Goal: Navigation & Orientation: Find specific page/section

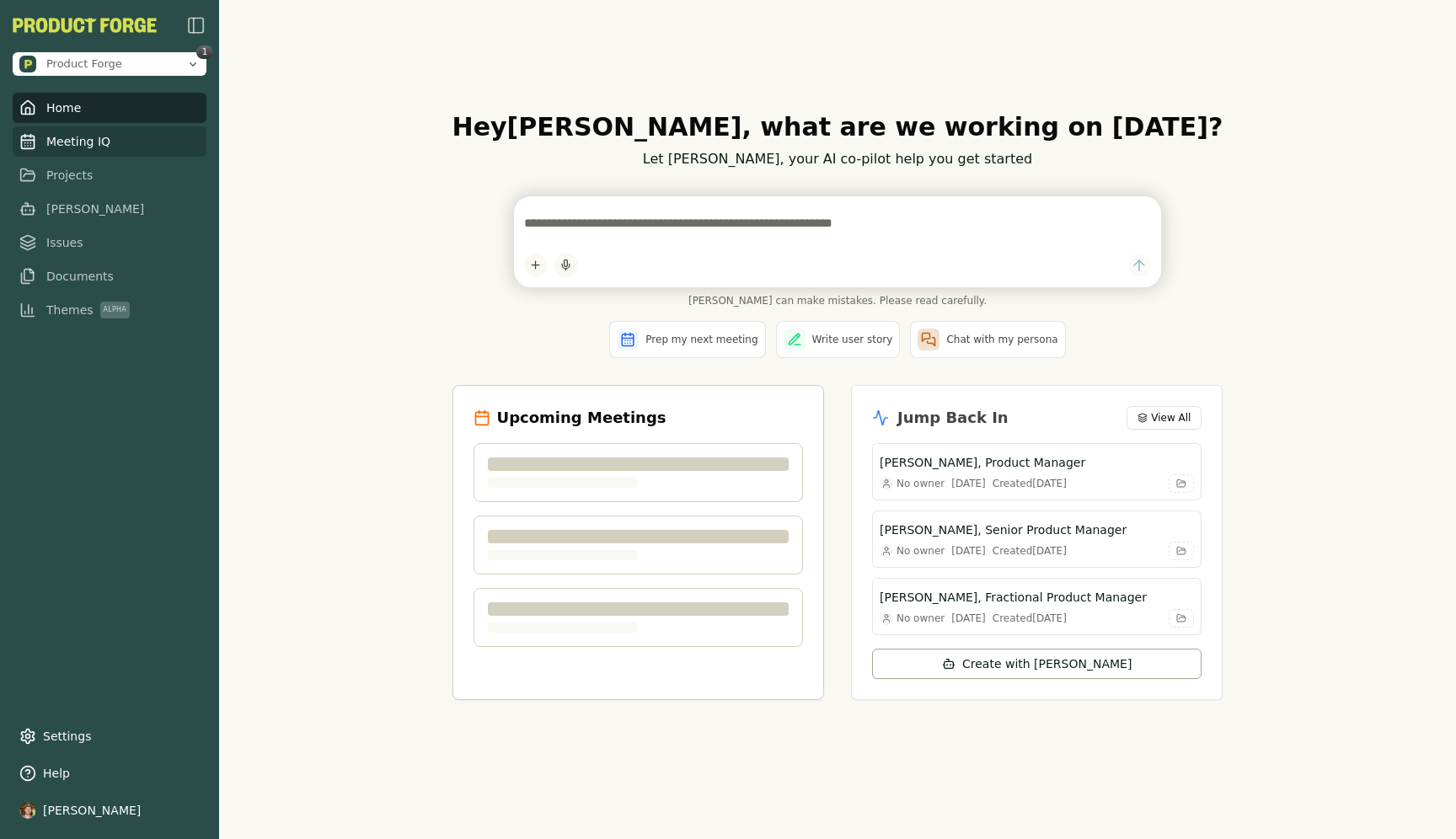
click at [96, 143] on span "Meeting IQ" at bounding box center [78, 141] width 64 height 17
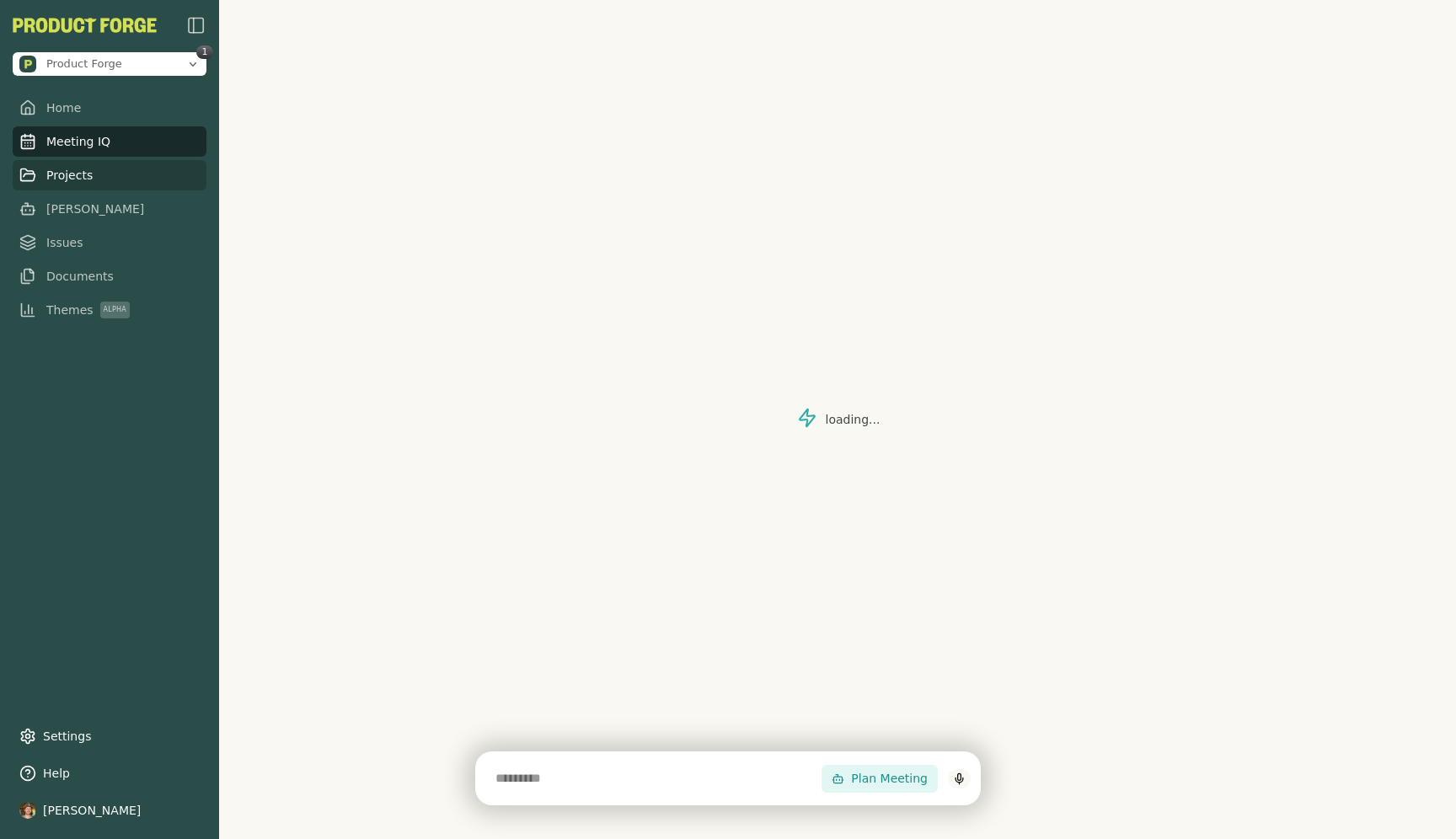
click at [54, 175] on span "Projects" at bounding box center [69, 175] width 46 height 17
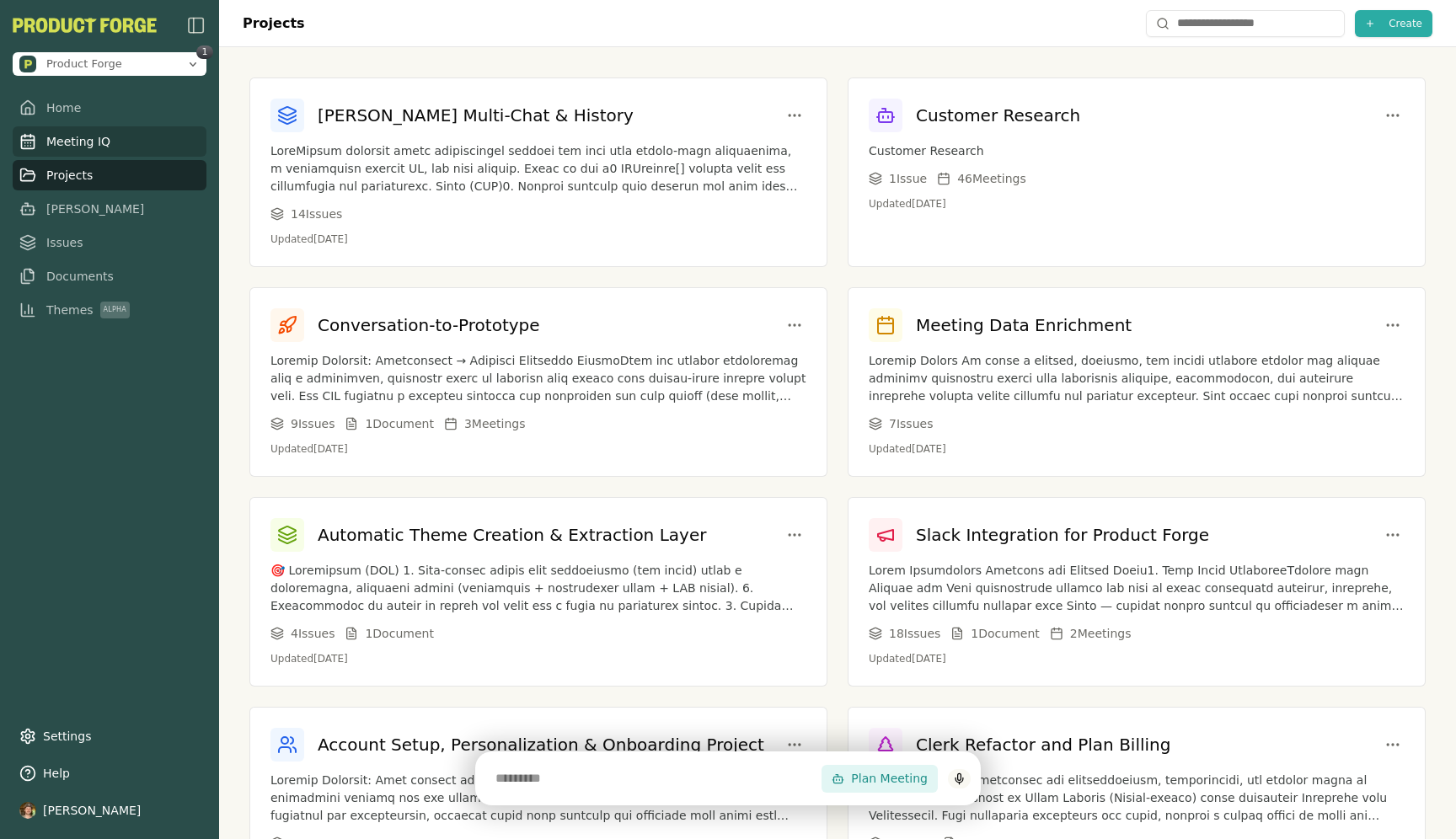
click at [81, 145] on span "Meeting IQ" at bounding box center [78, 141] width 64 height 17
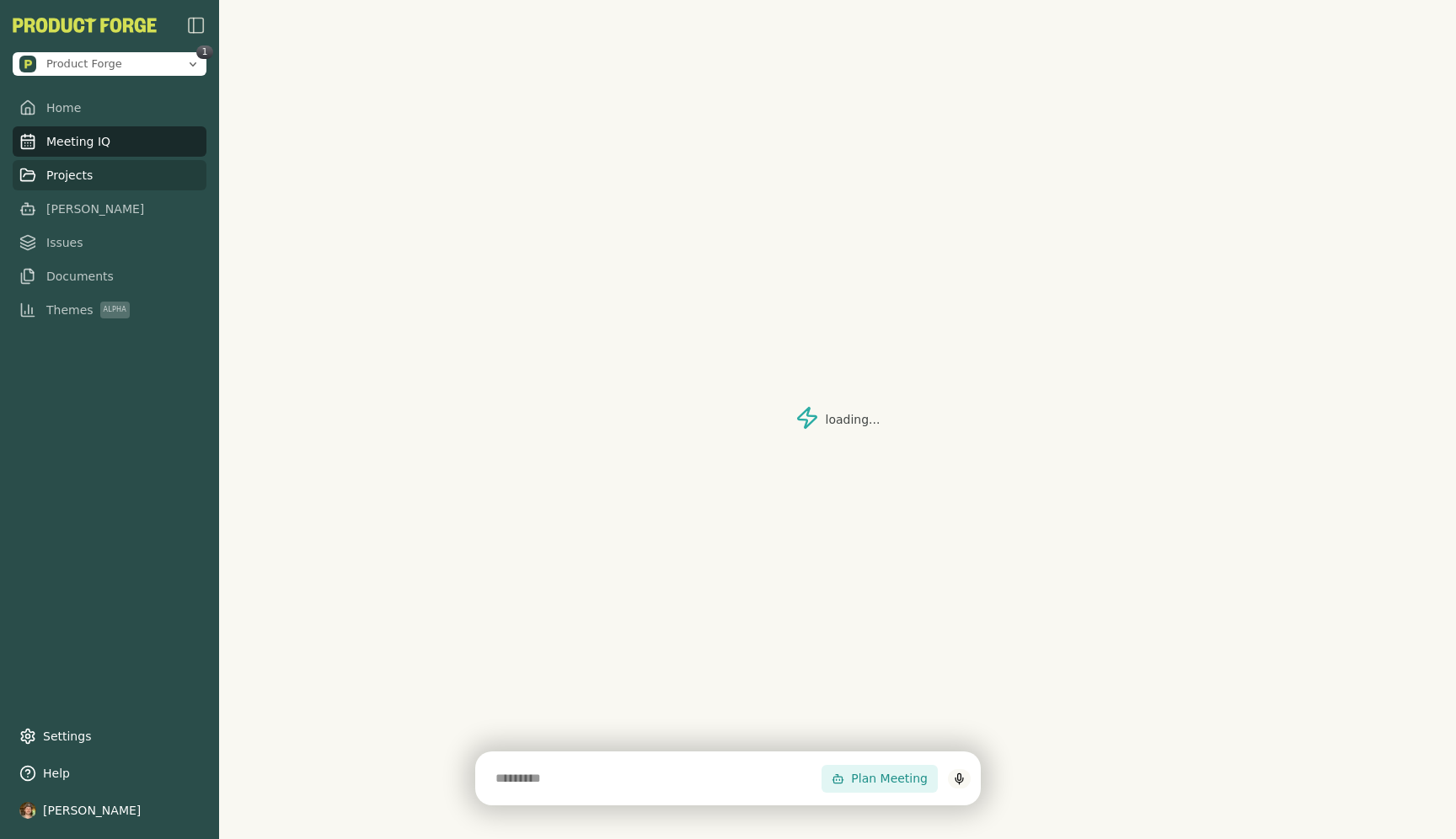
click at [72, 168] on span "Projects" at bounding box center [69, 175] width 46 height 17
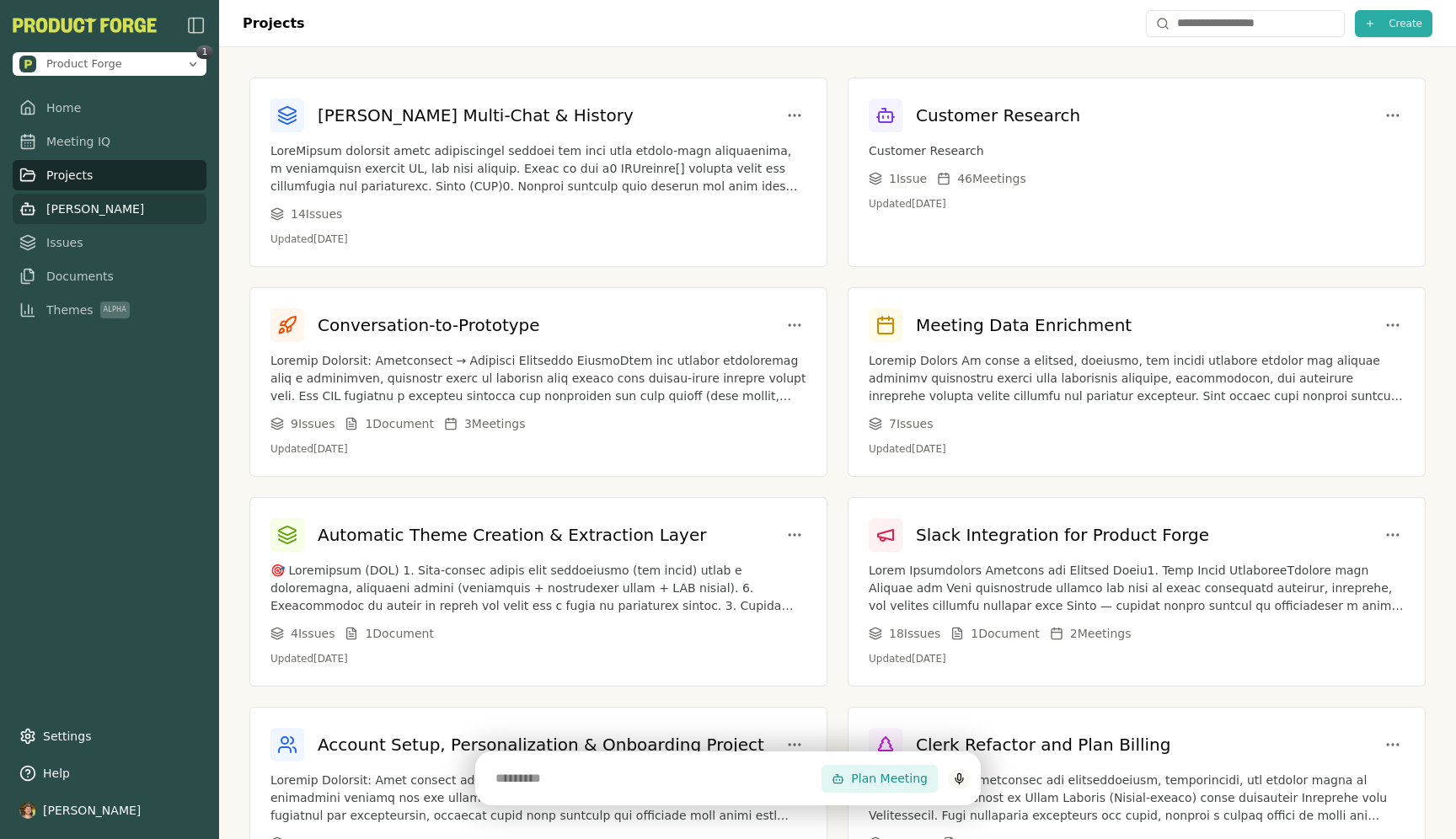
click at [55, 200] on span "[PERSON_NAME]" at bounding box center [95, 208] width 98 height 17
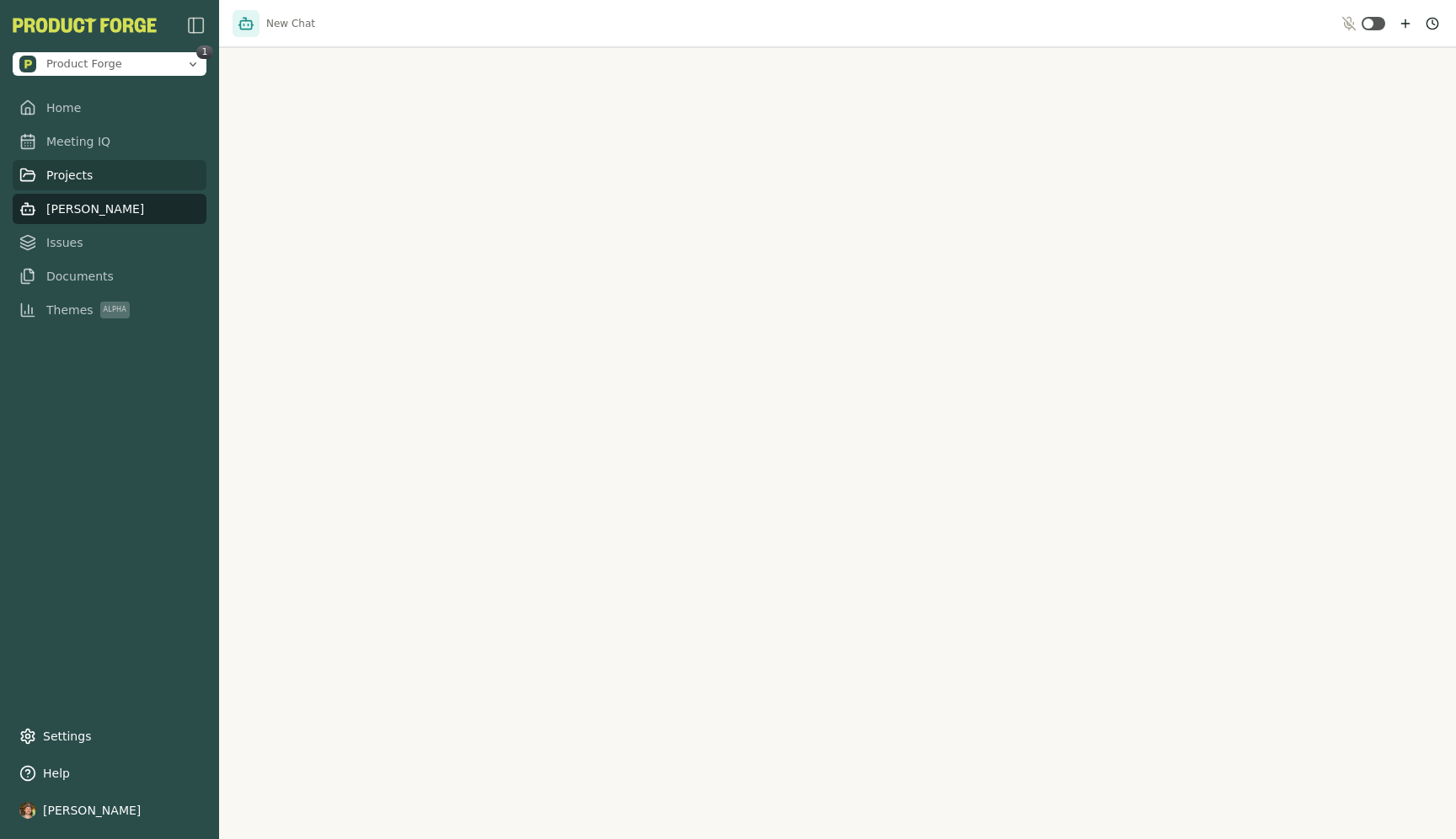
click at [59, 173] on span "Projects" at bounding box center [69, 175] width 46 height 17
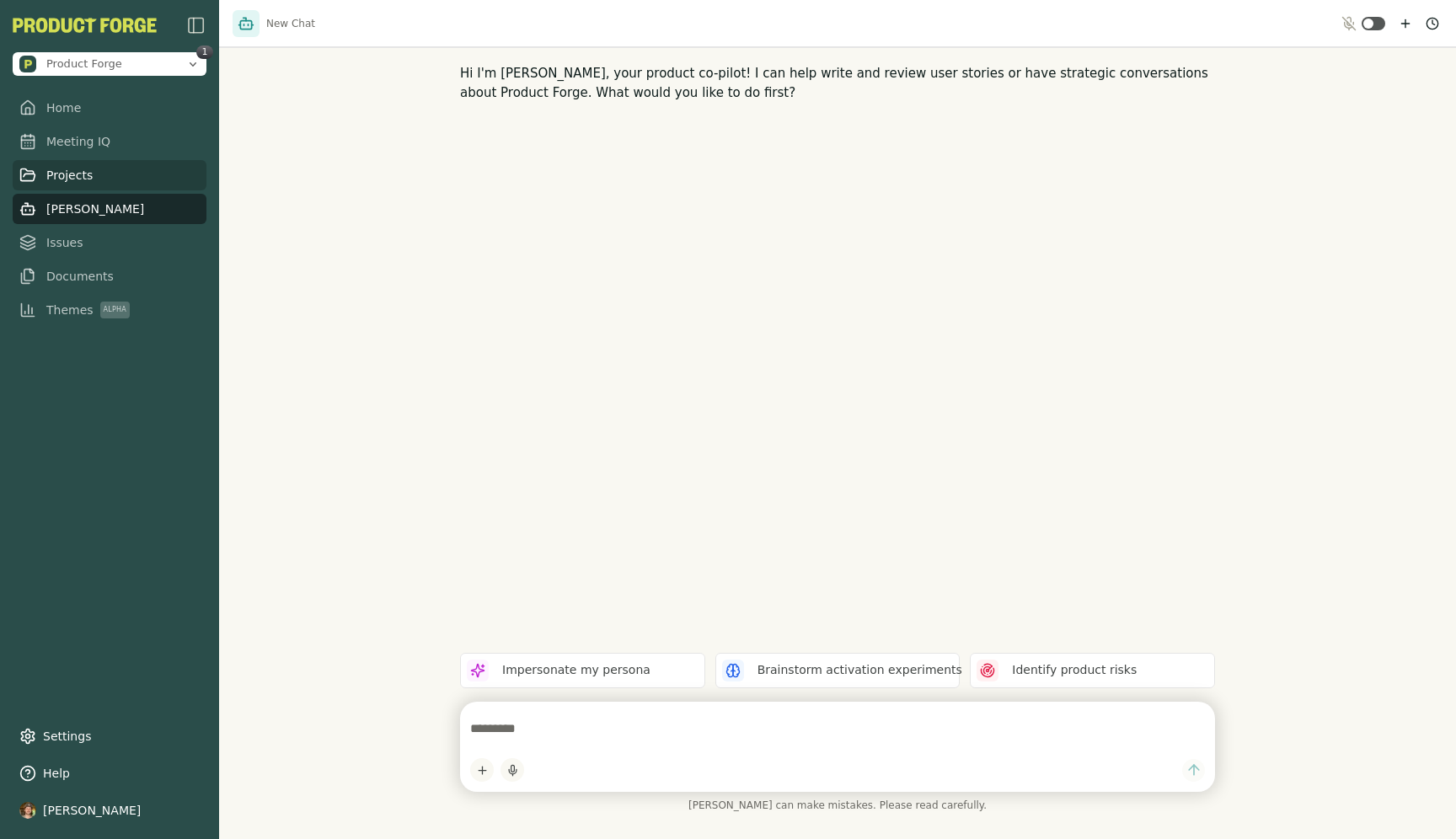
click at [71, 170] on span "Projects" at bounding box center [69, 175] width 46 height 17
click at [65, 133] on span "Meeting IQ" at bounding box center [78, 141] width 64 height 17
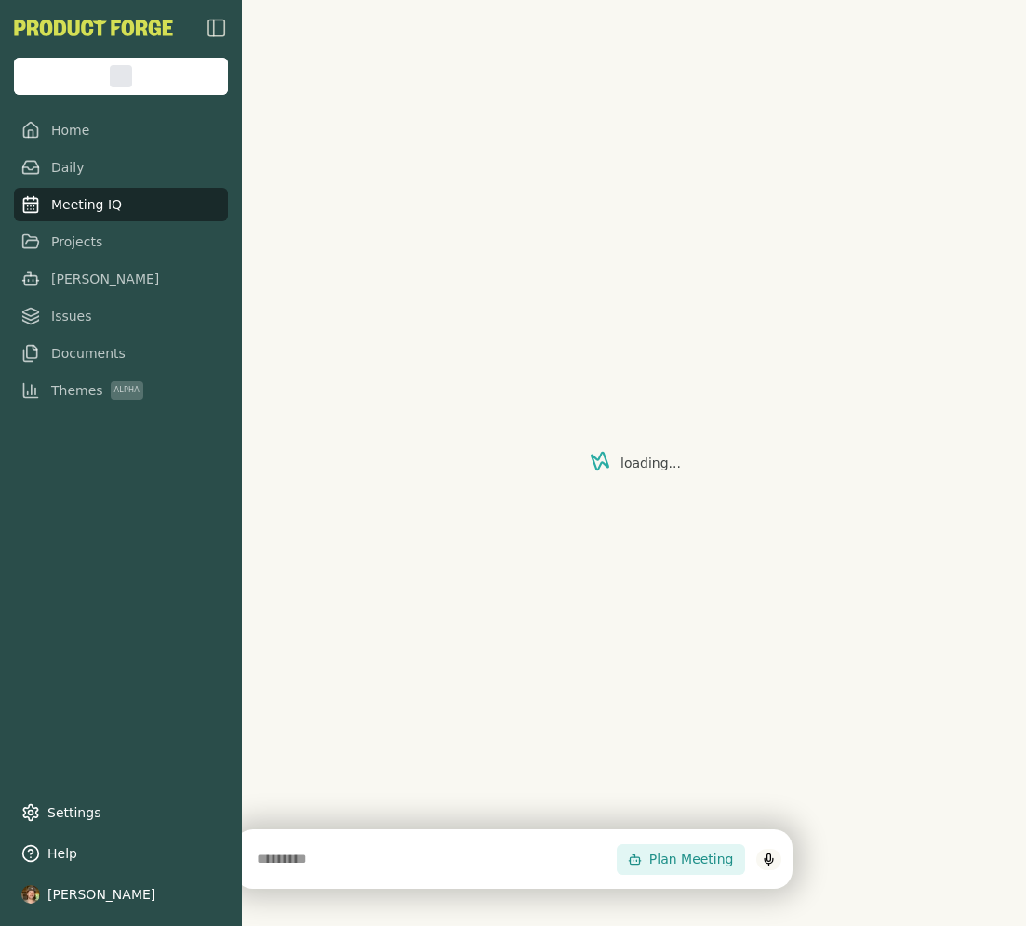
click at [194, 25] on div at bounding box center [121, 28] width 214 height 22
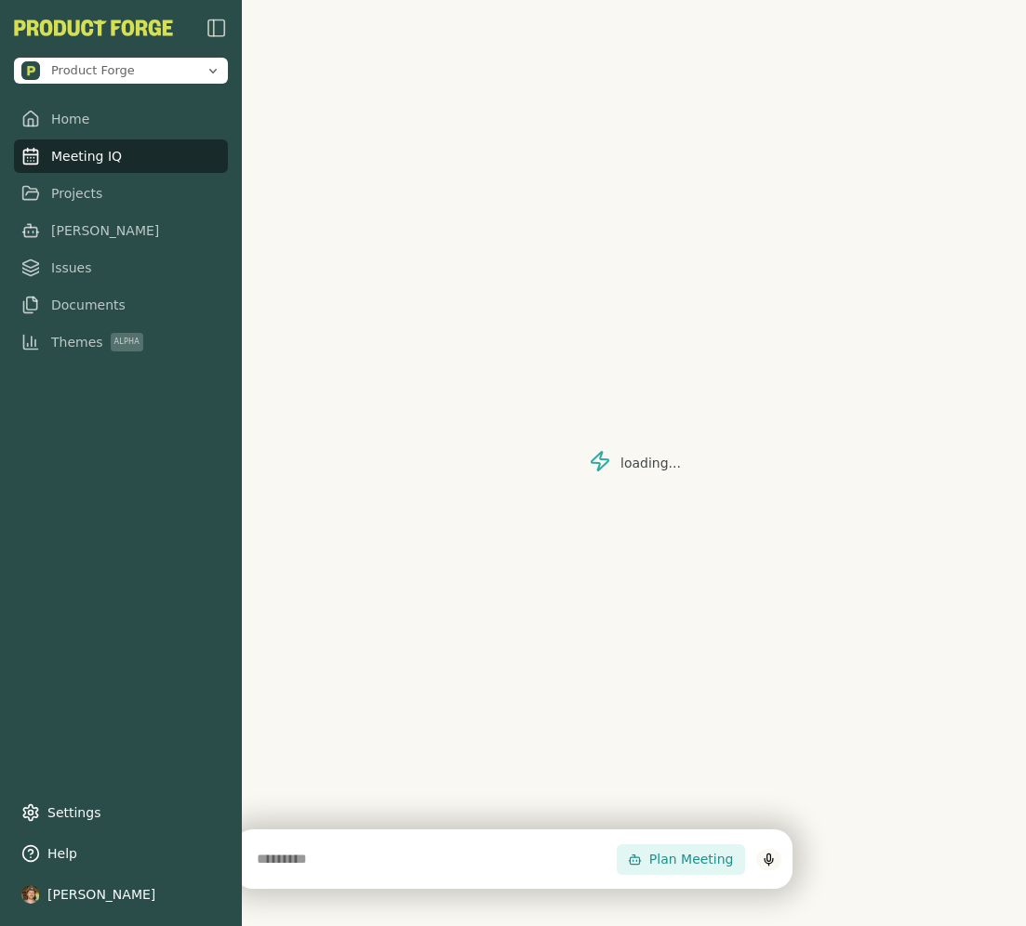
click at [219, 26] on img "button" at bounding box center [217, 28] width 22 height 22
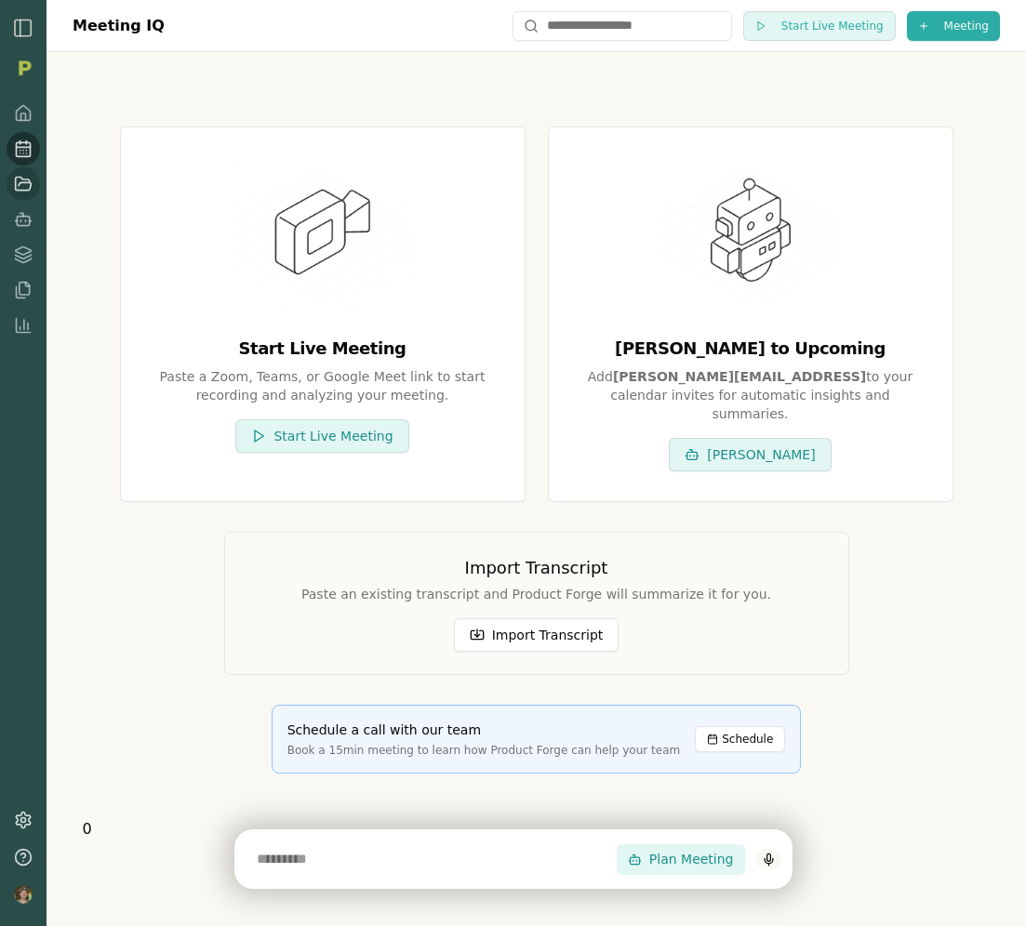
click at [31, 193] on icon at bounding box center [23, 184] width 19 height 19
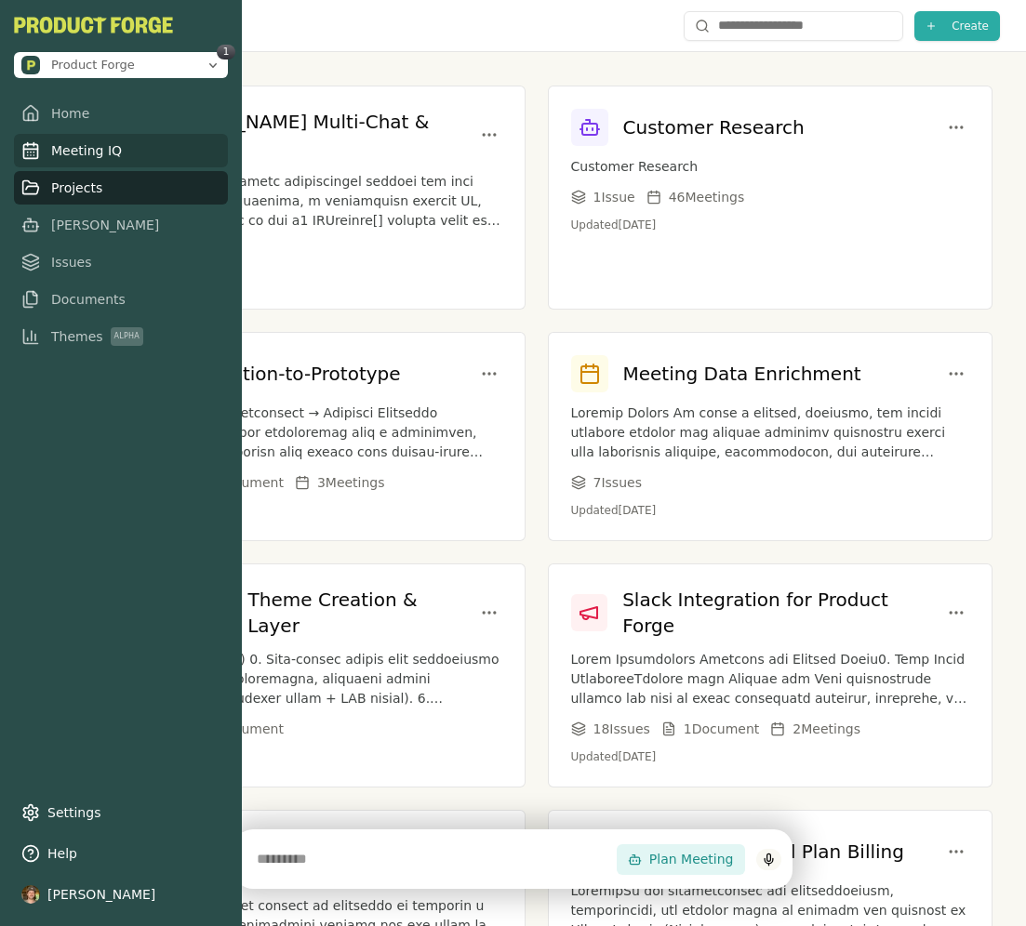
click at [92, 155] on span "Meeting IQ" at bounding box center [86, 150] width 71 height 19
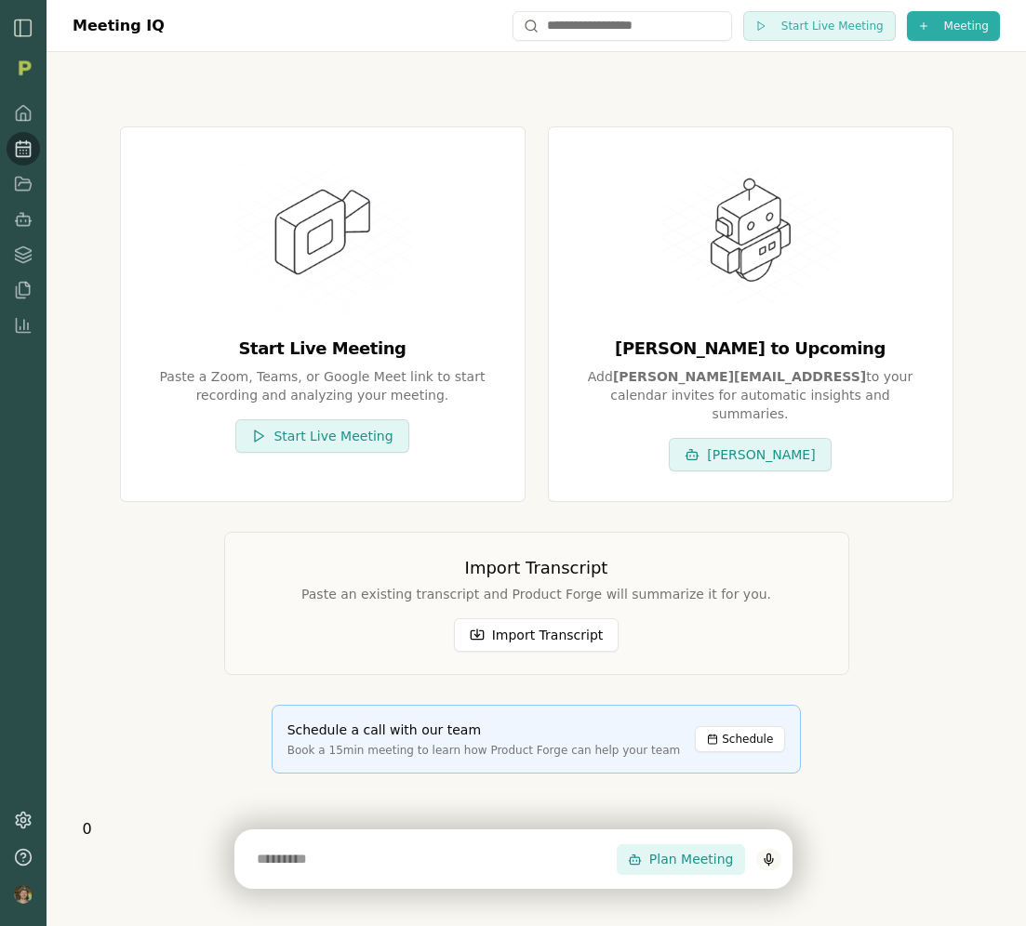
click at [398, 92] on div "Start Live Meeting Paste a Zoom, Teams, or Google Meet link to start recording …" at bounding box center [537, 450] width 908 height 737
click at [452, 865] on input "text" at bounding box center [431, 859] width 371 height 37
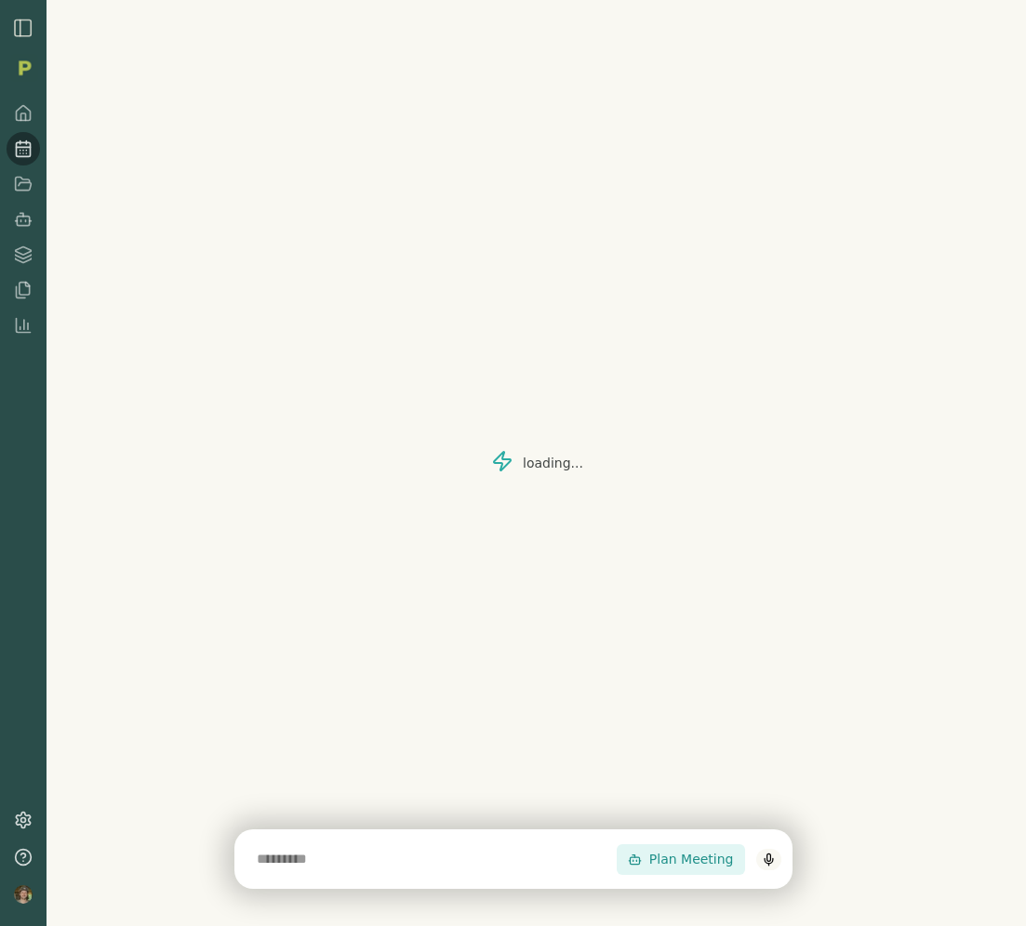
click at [880, 589] on div "loading..." at bounding box center [536, 463] width 953 height 926
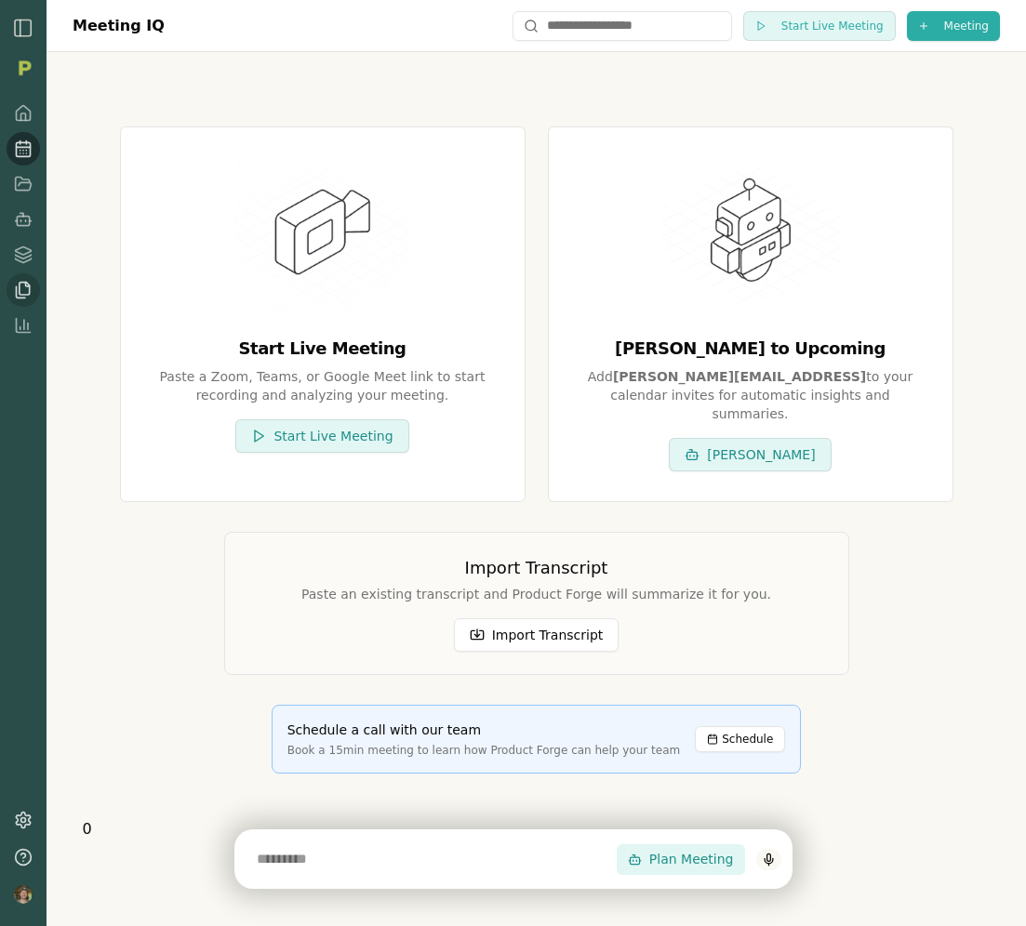
click at [20, 292] on icon at bounding box center [25, 289] width 10 height 12
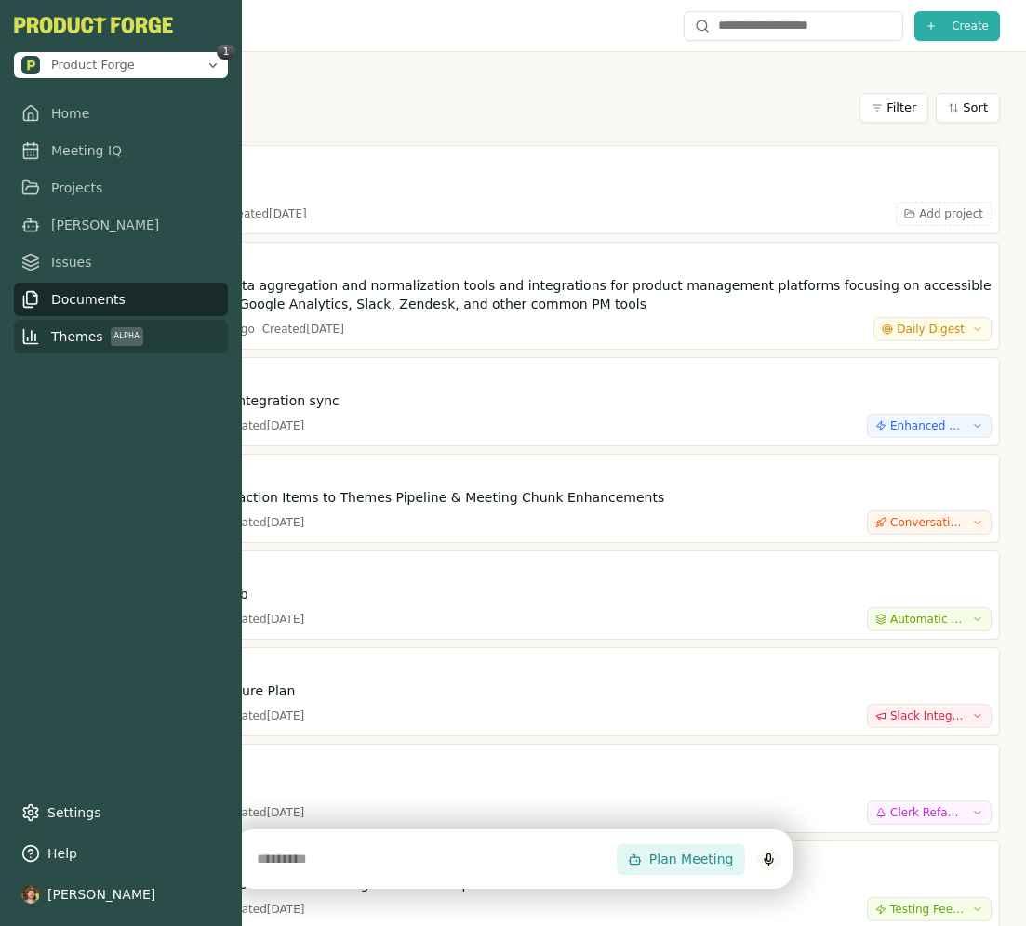
click at [73, 337] on span "Themes Alpha" at bounding box center [97, 336] width 92 height 19
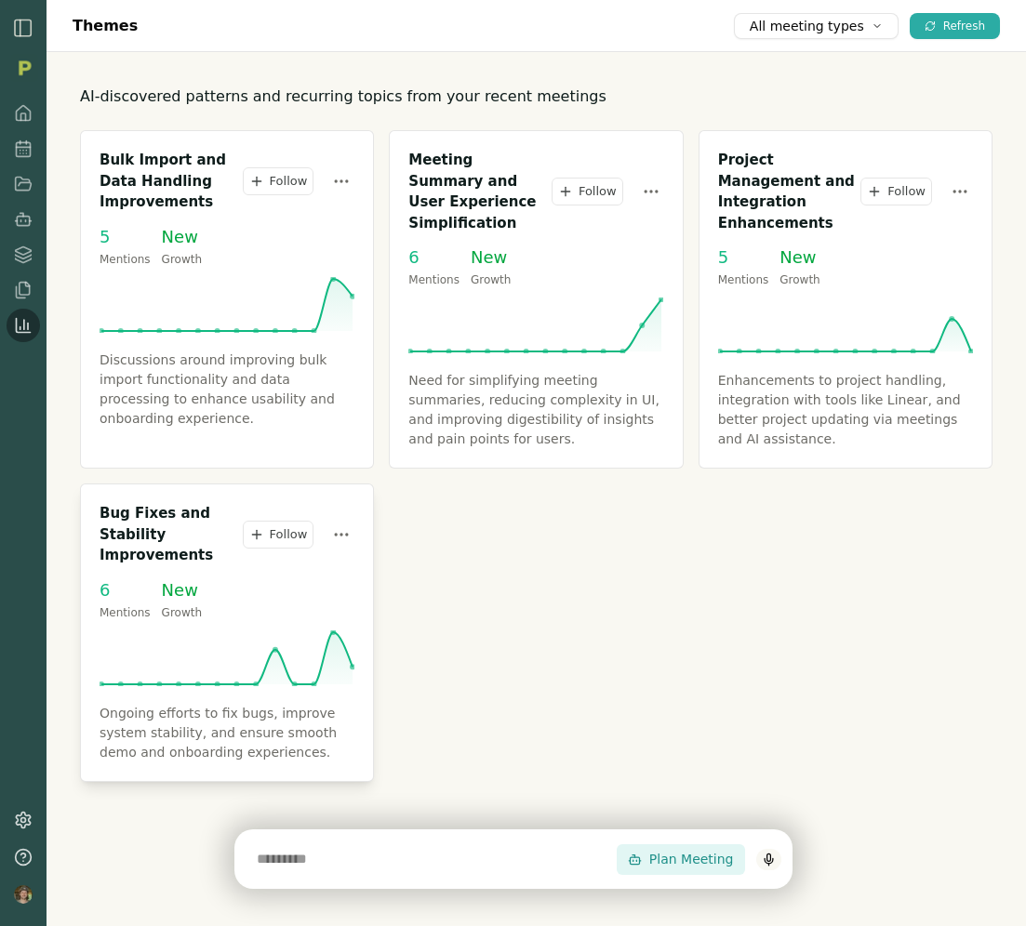
click at [127, 512] on h3 "Bug Fixes and Stability Improvements" at bounding box center [171, 534] width 143 height 63
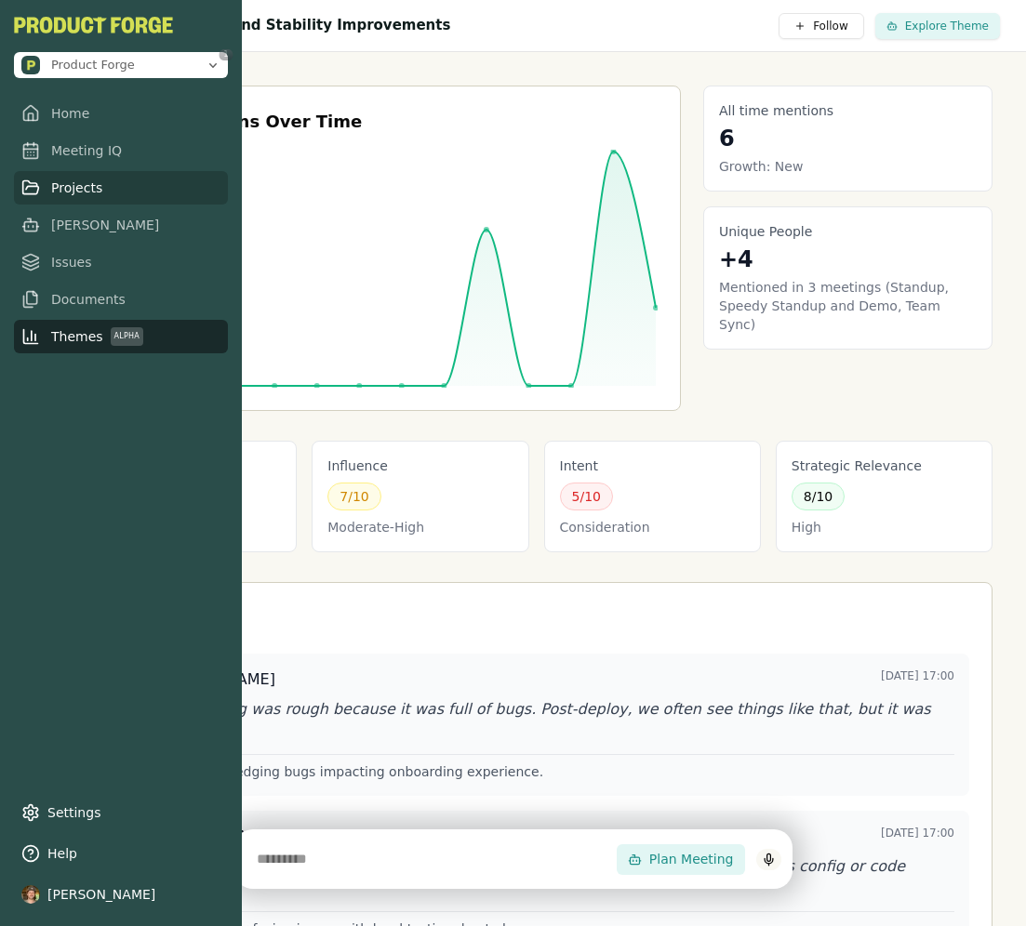
click at [28, 171] on link "Projects" at bounding box center [121, 187] width 214 height 33
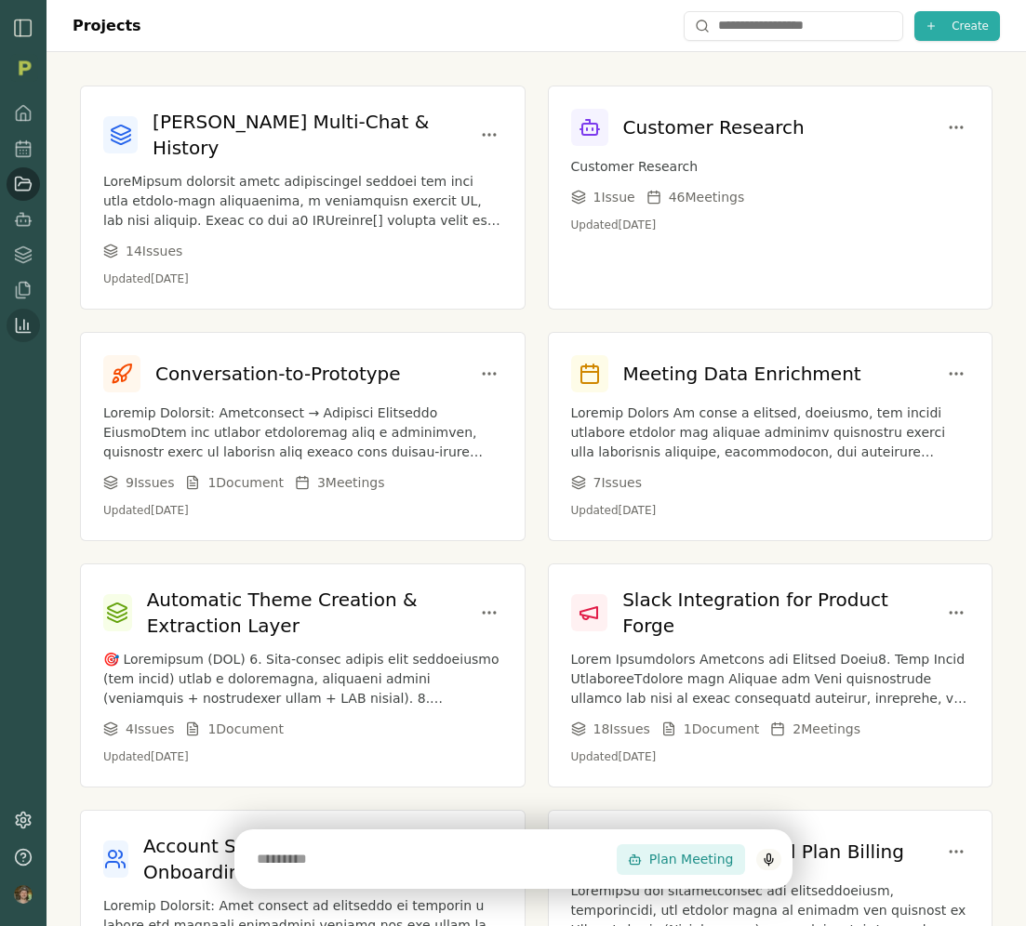
click at [393, 870] on input "text" at bounding box center [431, 859] width 371 height 37
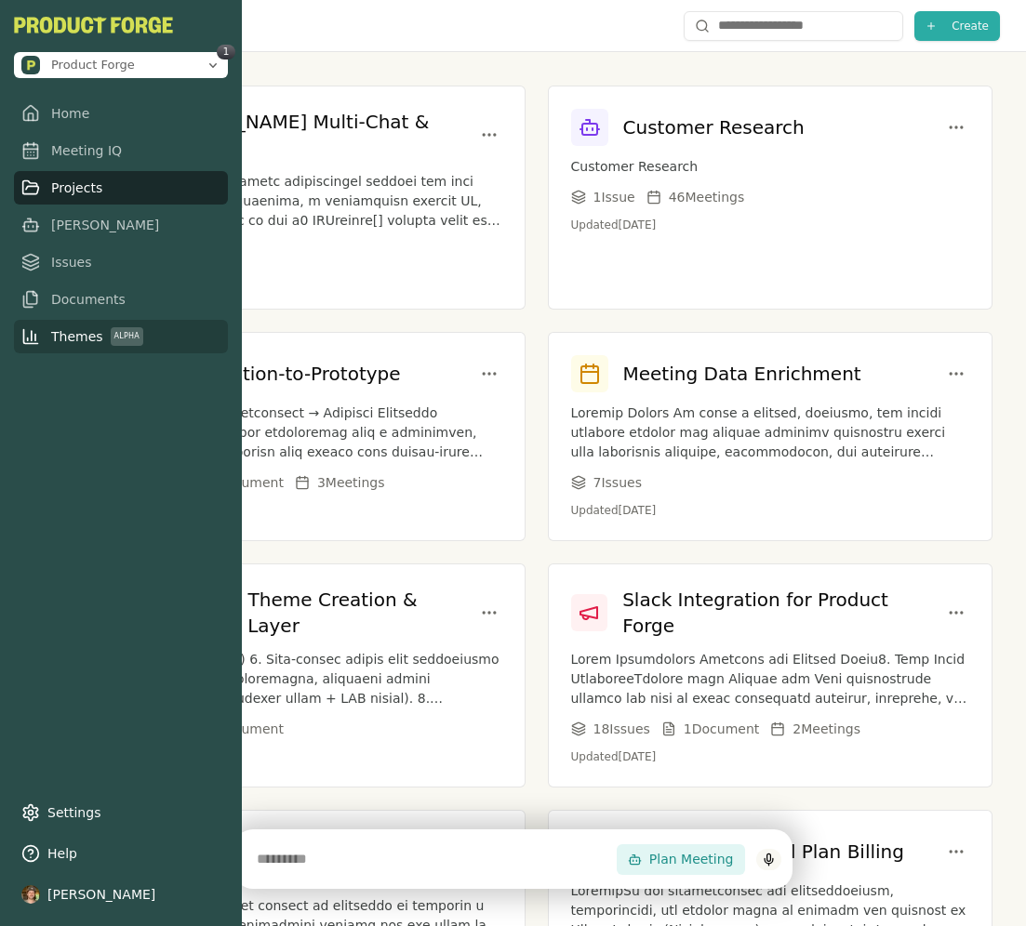
click at [332, 61] on div "Smith Multi-Chat & History 14 Issue s Updated Aug 25, 2025 Customer Research Cu…" at bounding box center [537, 926] width 980 height 1748
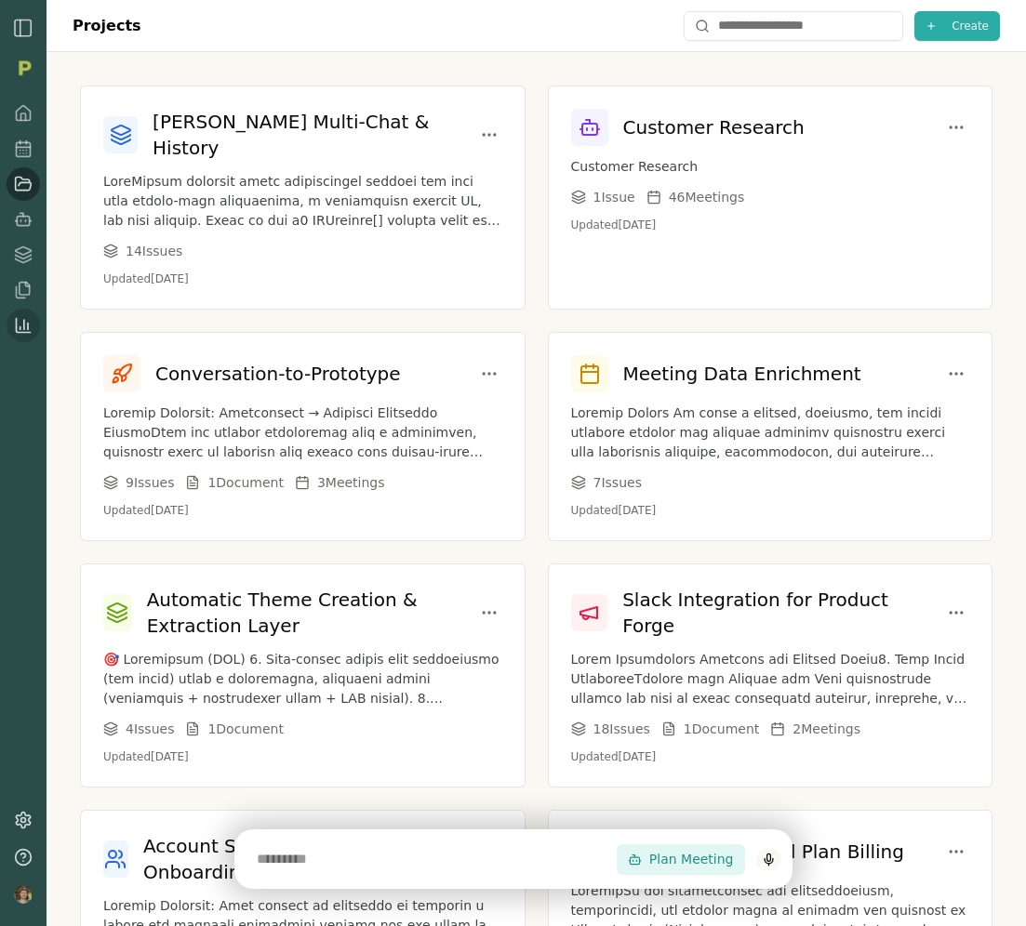
click at [38, 18] on div at bounding box center [100, 28] width 177 height 22
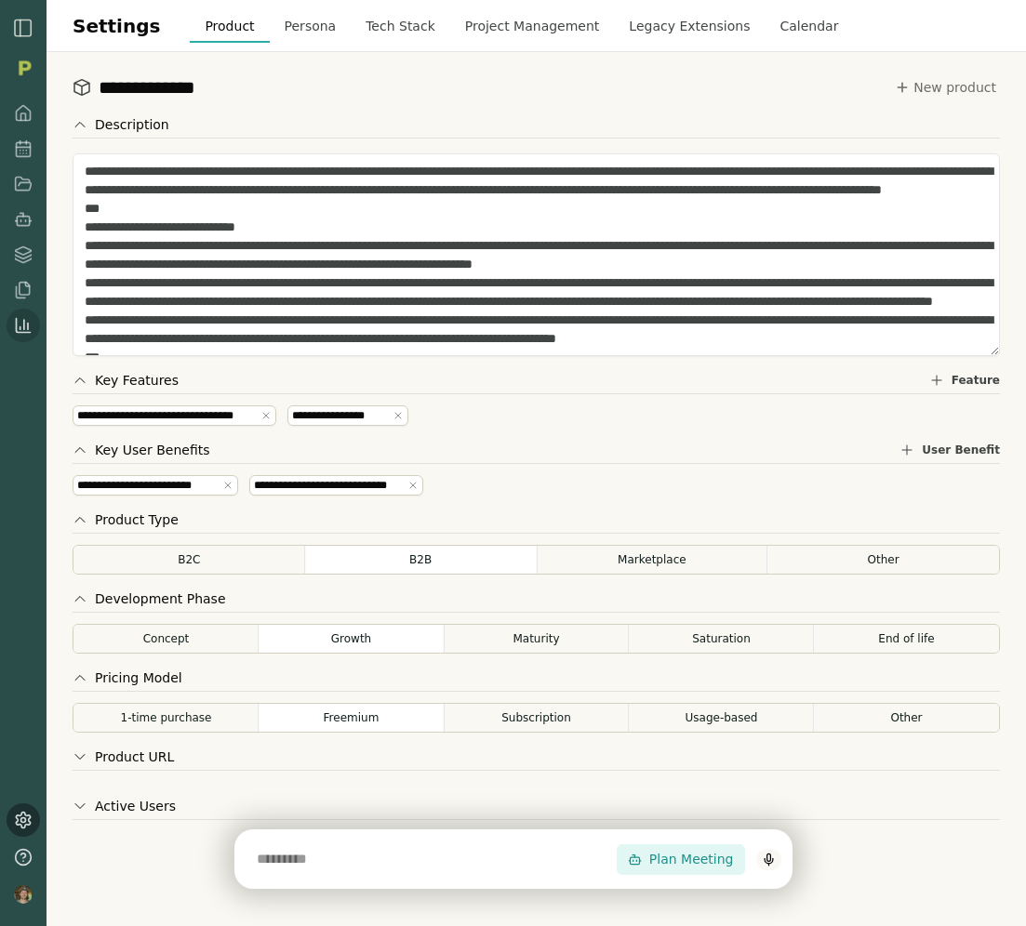
click at [25, 22] on img "button" at bounding box center [23, 28] width 22 height 22
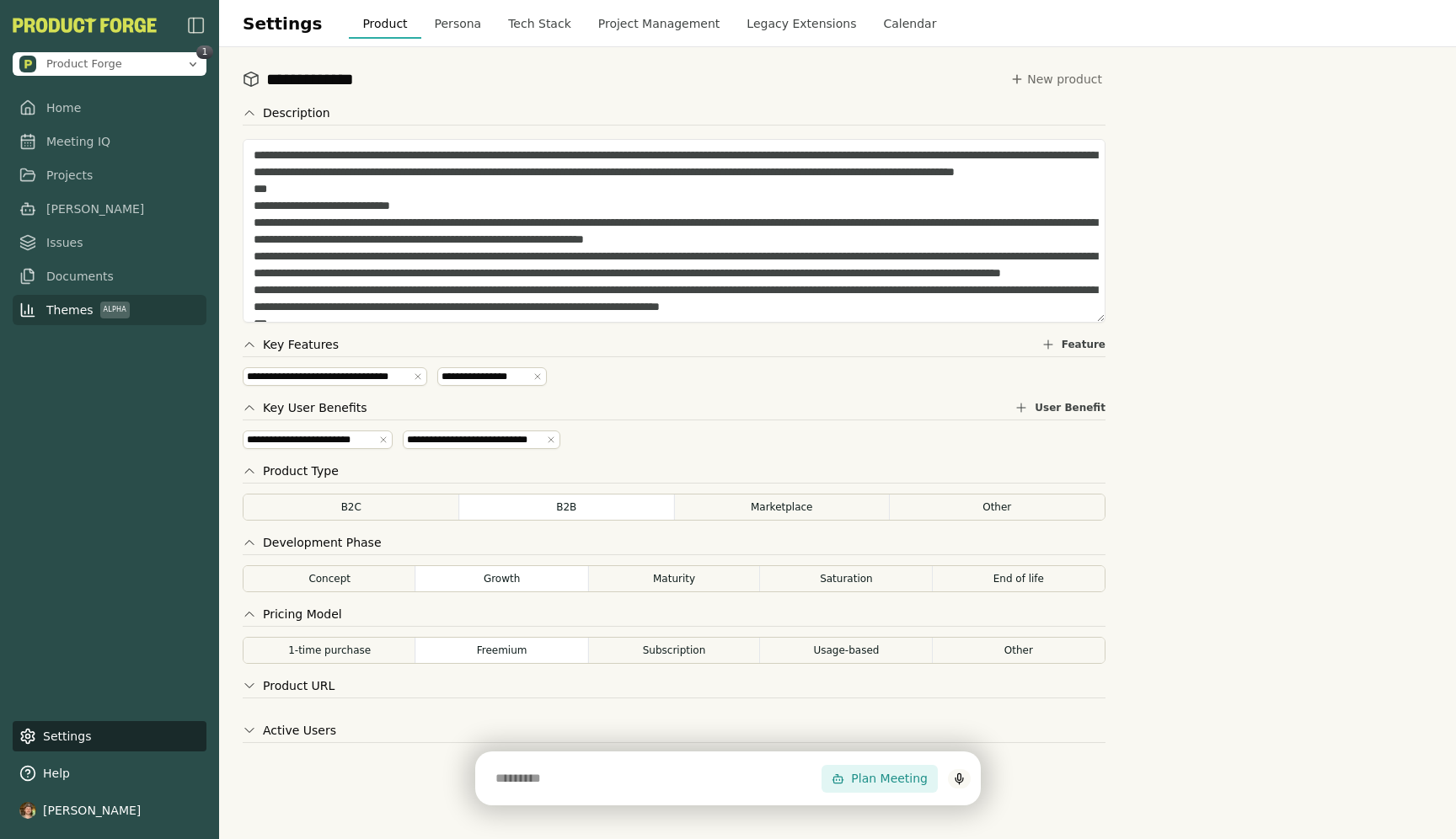
click at [698, 762] on input "text" at bounding box center [653, 778] width 336 height 34
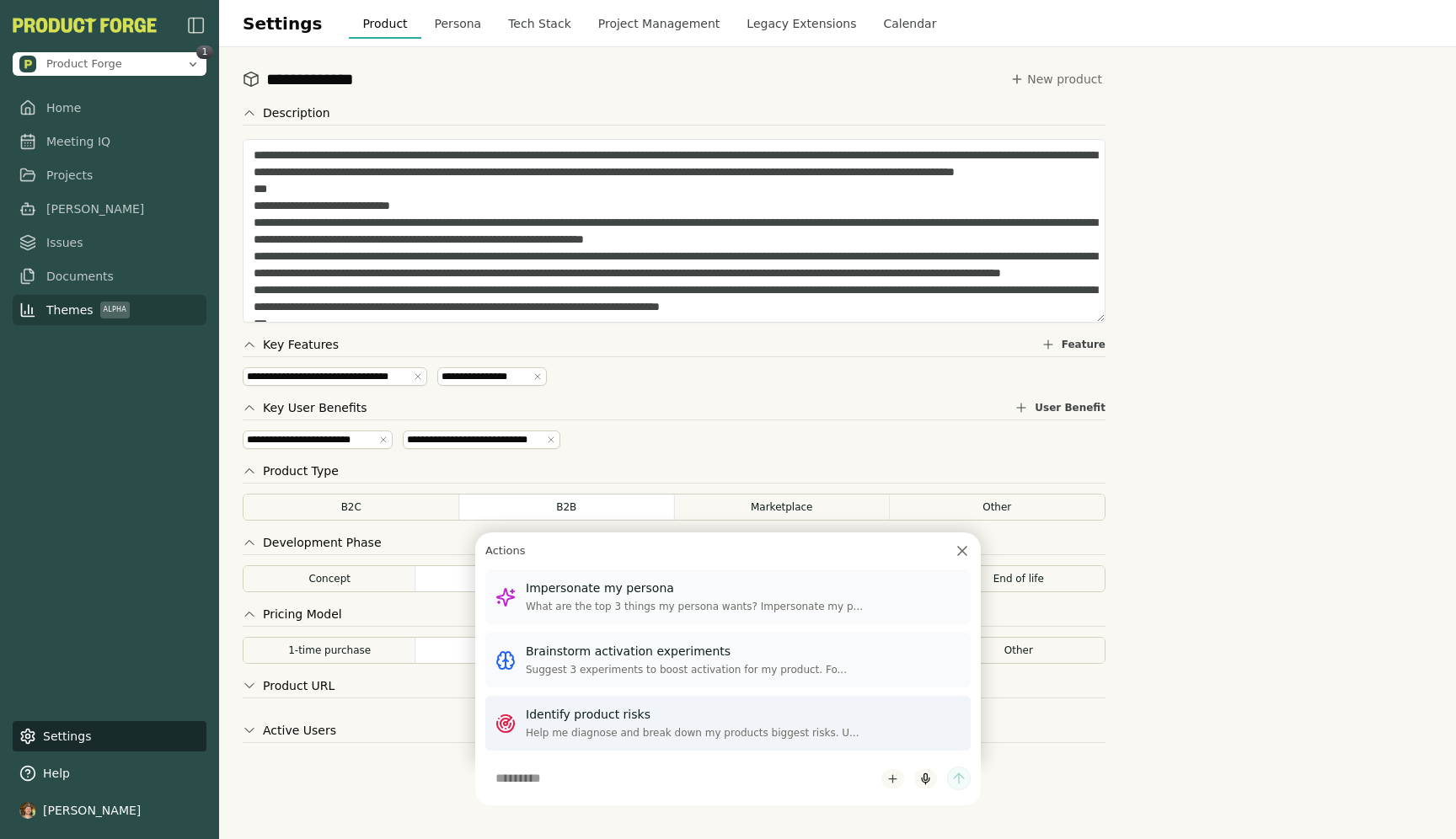
click at [648, 720] on p "Identify product risks" at bounding box center [743, 716] width 435 height 18
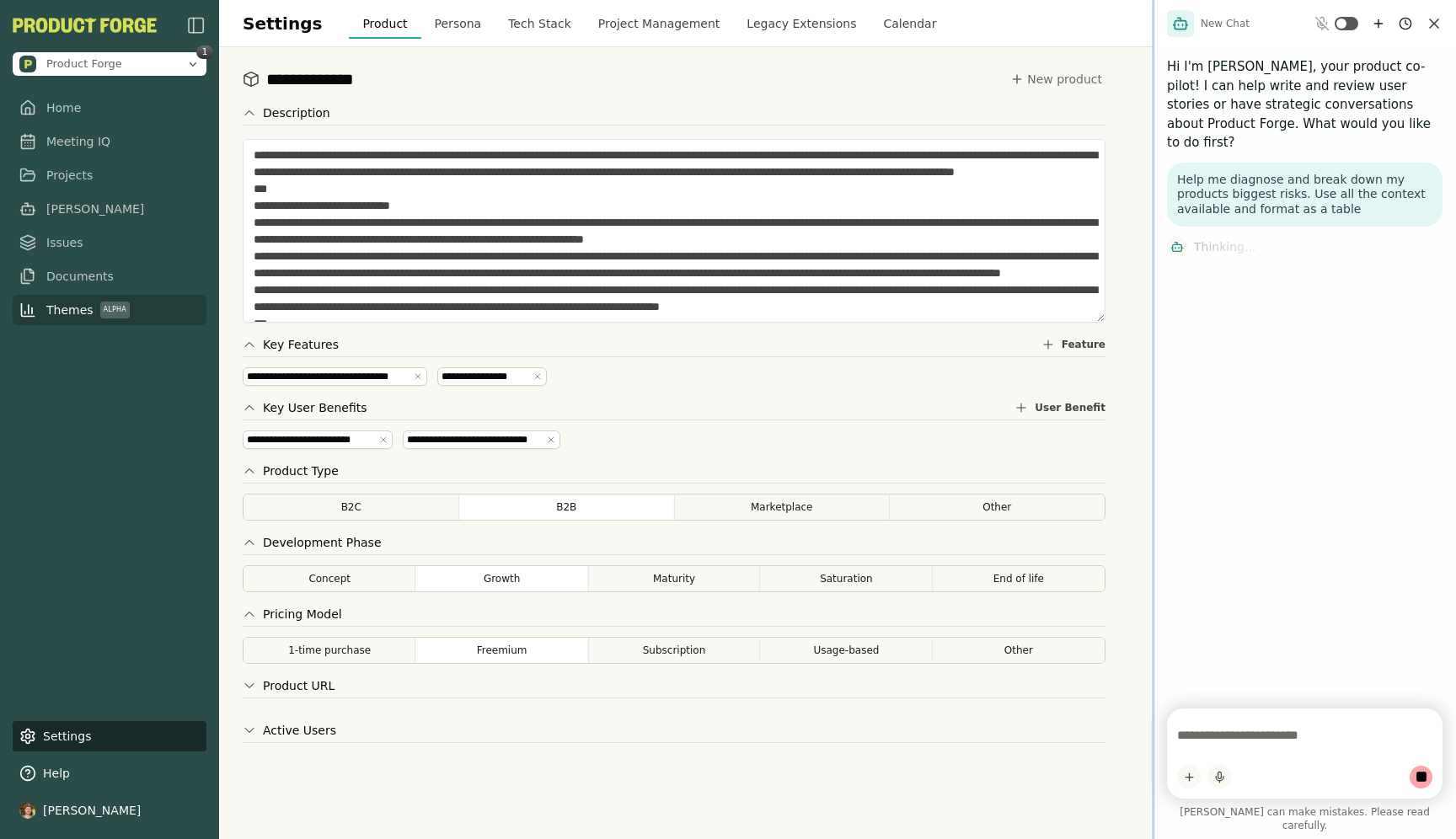
drag, startPoint x: 1153, startPoint y: 115, endPoint x: 1070, endPoint y: 128, distance: 84.0
click at [929, 128] on div at bounding box center [1154, 420] width 4 height 839
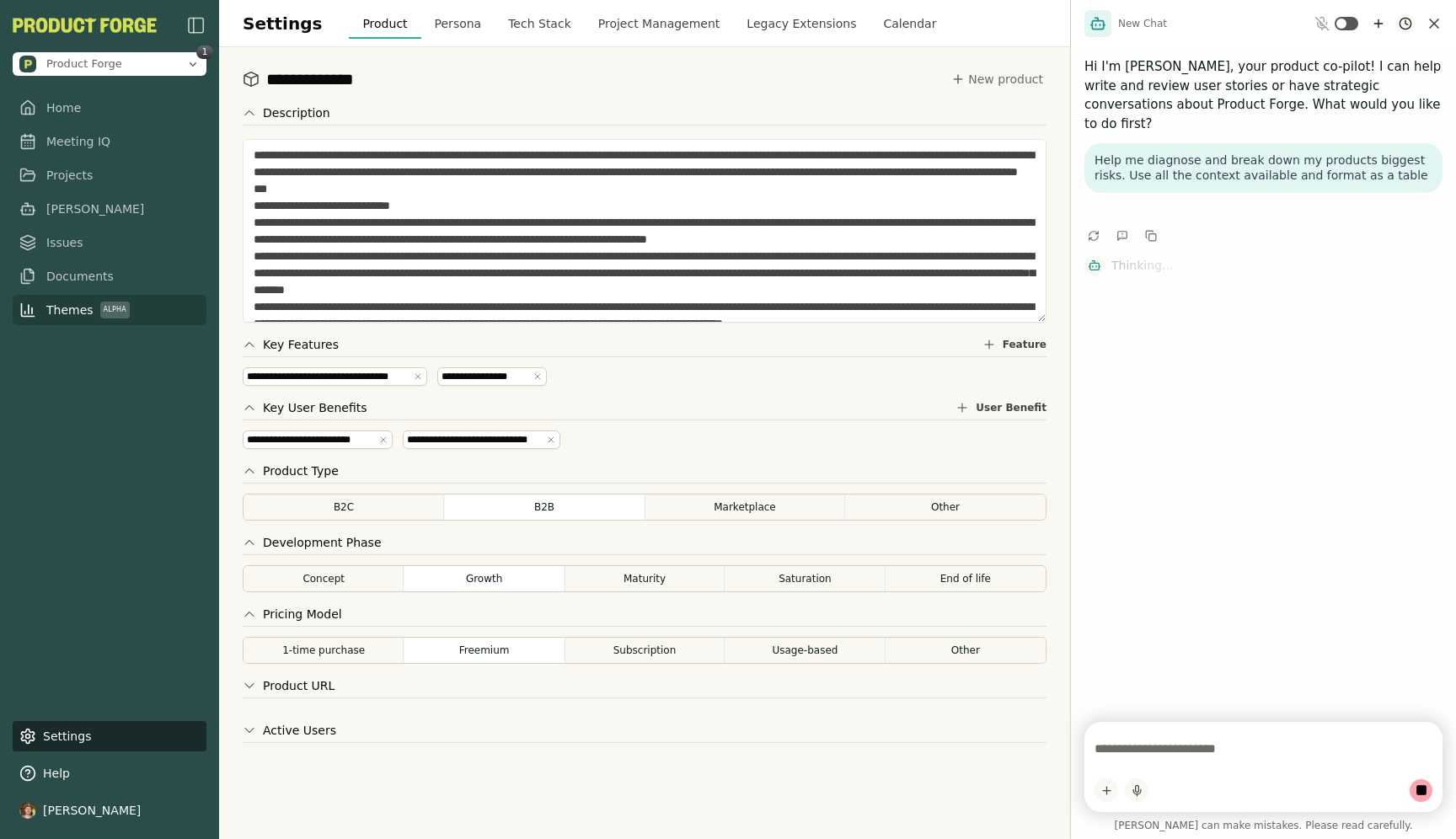
click at [929, 24] on html "**********" at bounding box center [728, 420] width 1456 height 839
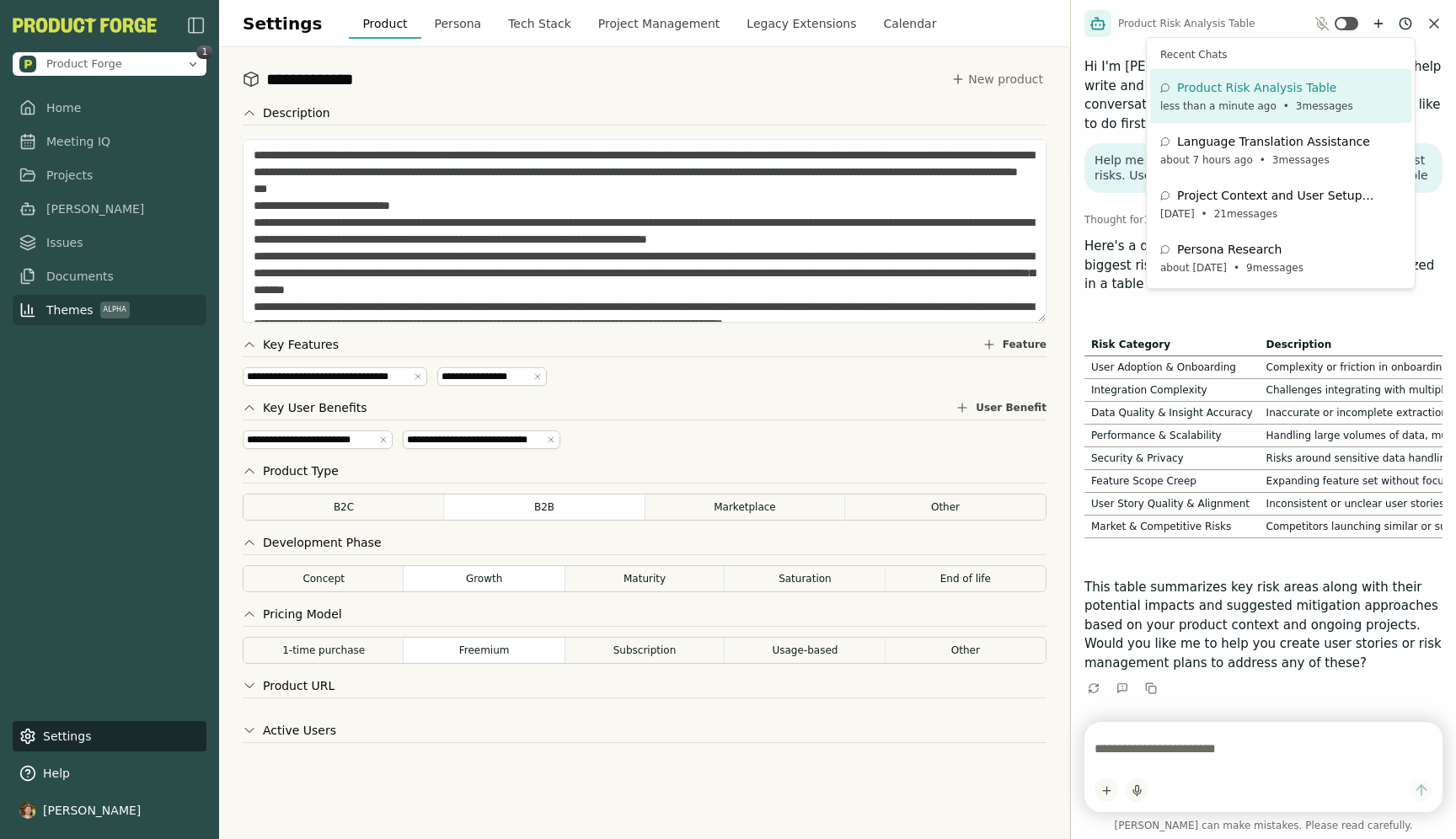
click at [929, 122] on html "**********" at bounding box center [728, 420] width 1456 height 839
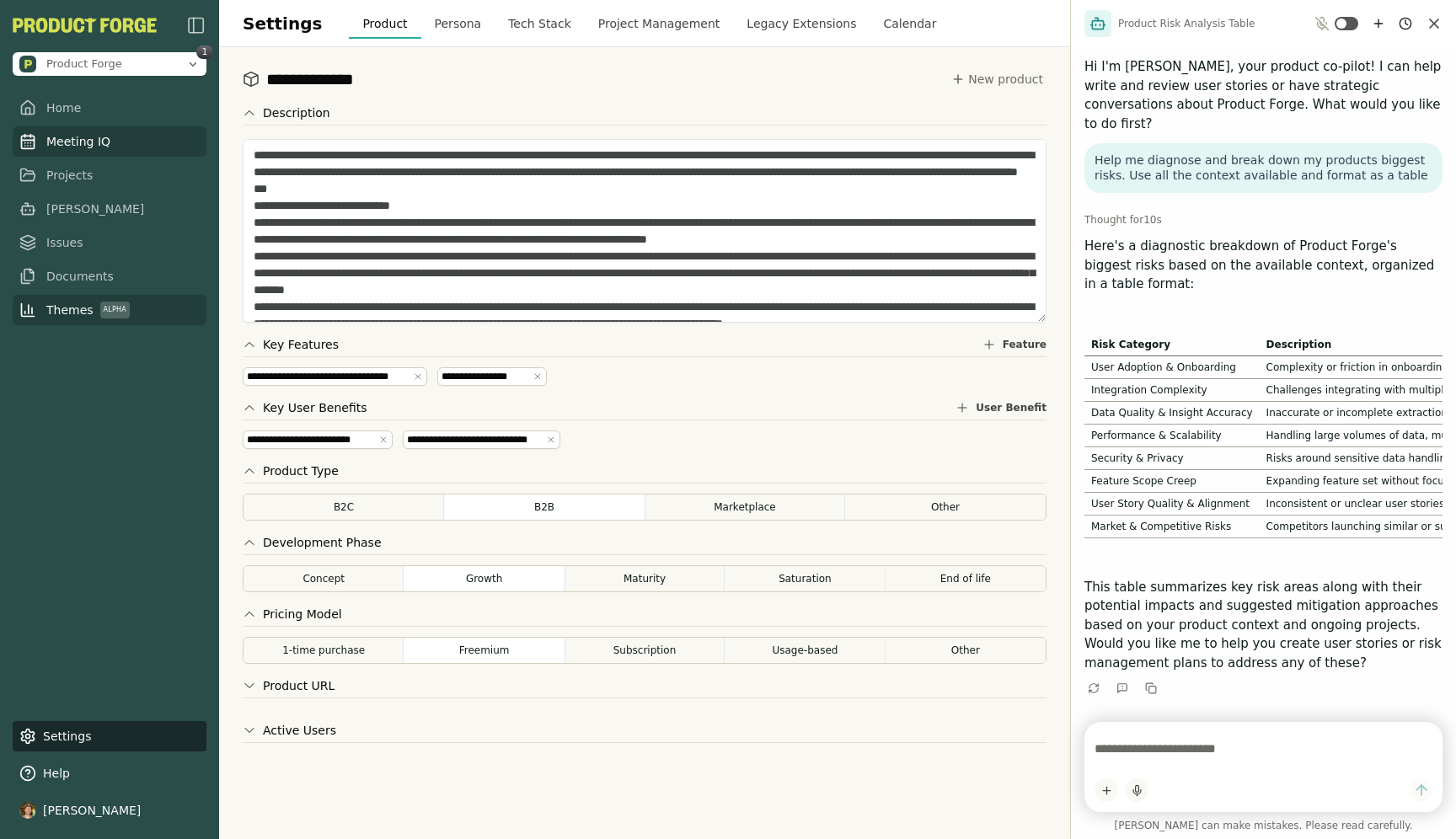
click at [82, 141] on span "Meeting IQ" at bounding box center [78, 141] width 64 height 17
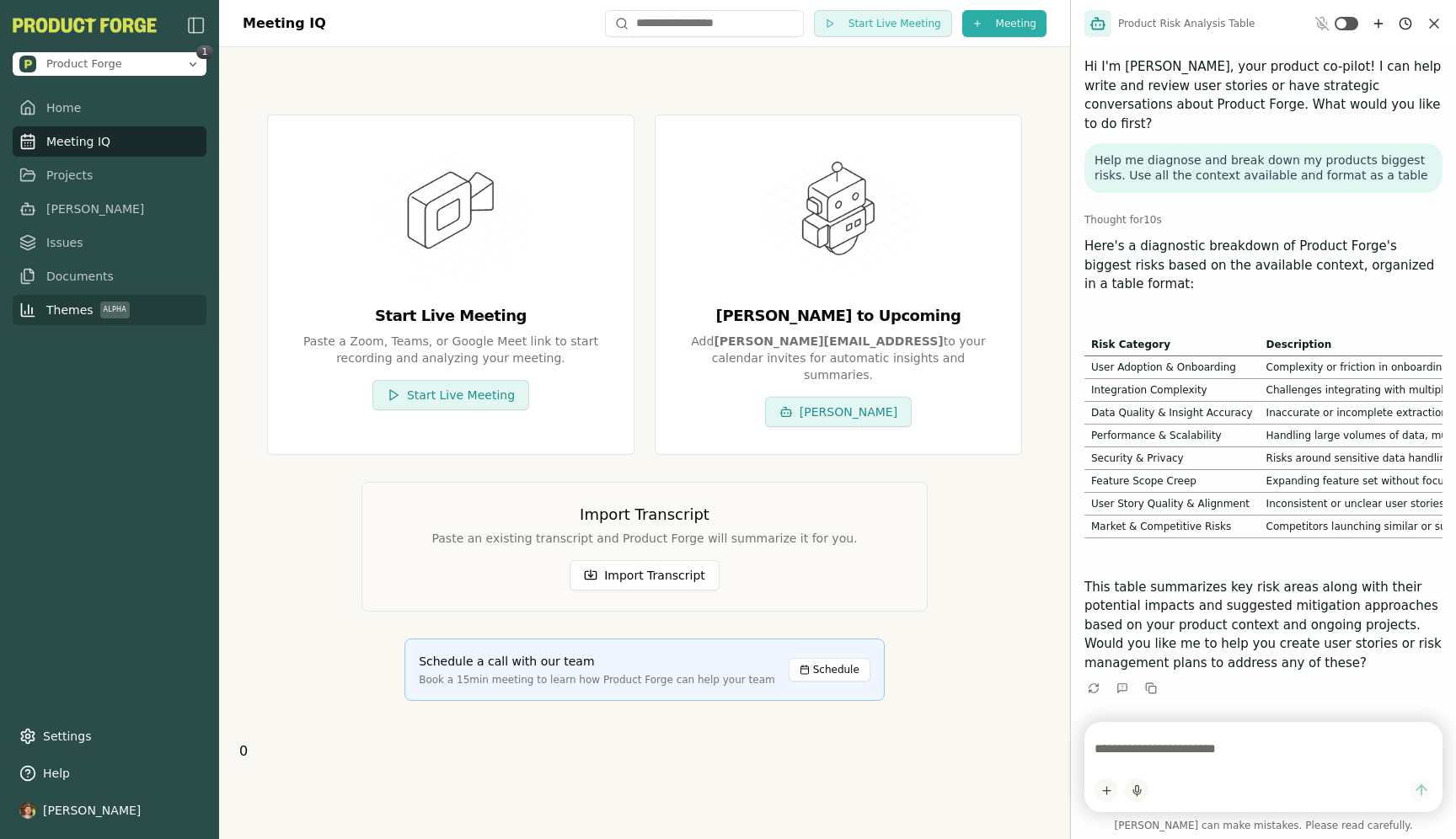
click at [929, 26] on icon "Close chat" at bounding box center [1434, 24] width 17 height 17
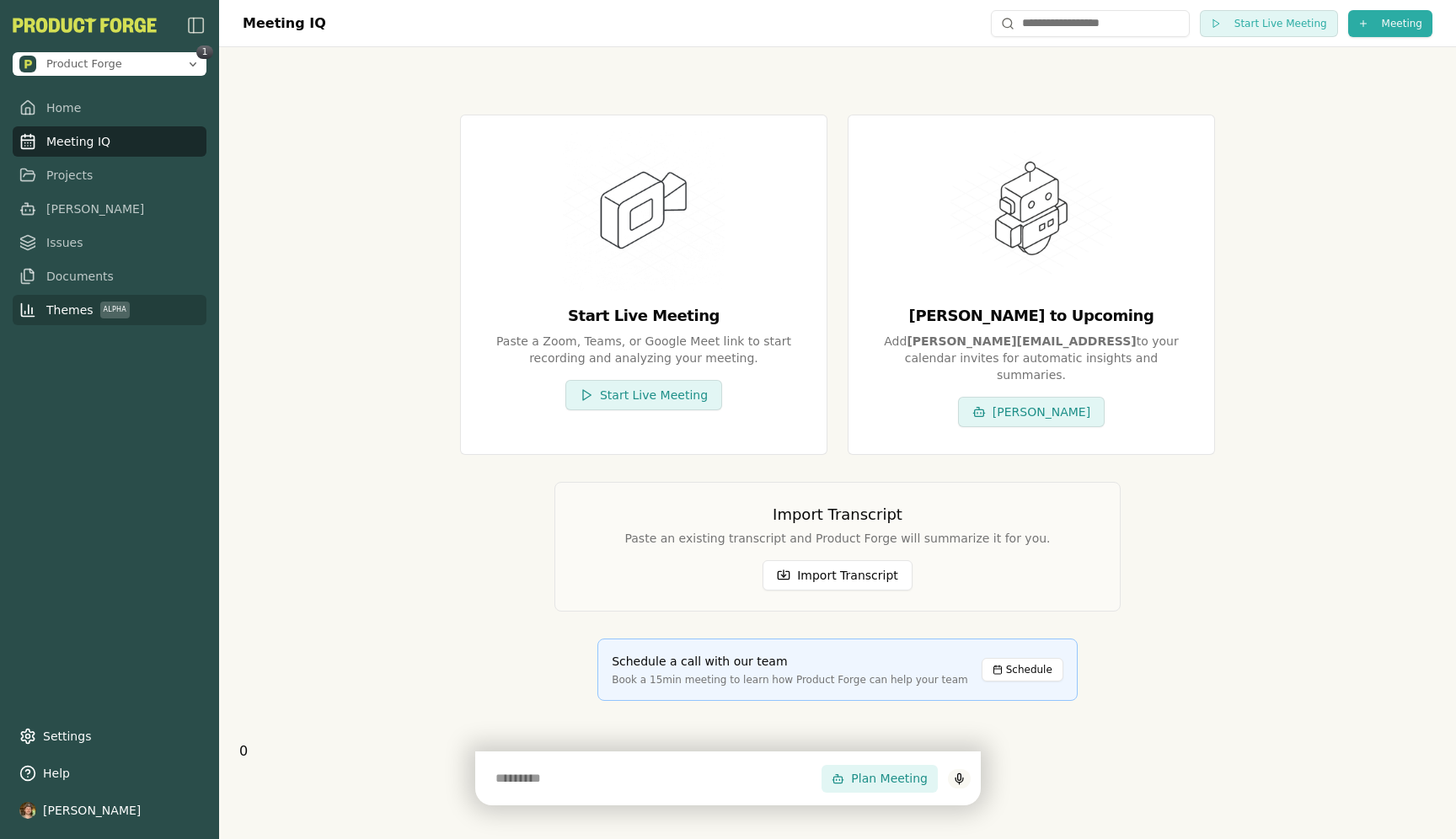
click at [567, 795] on input "text" at bounding box center [653, 778] width 336 height 34
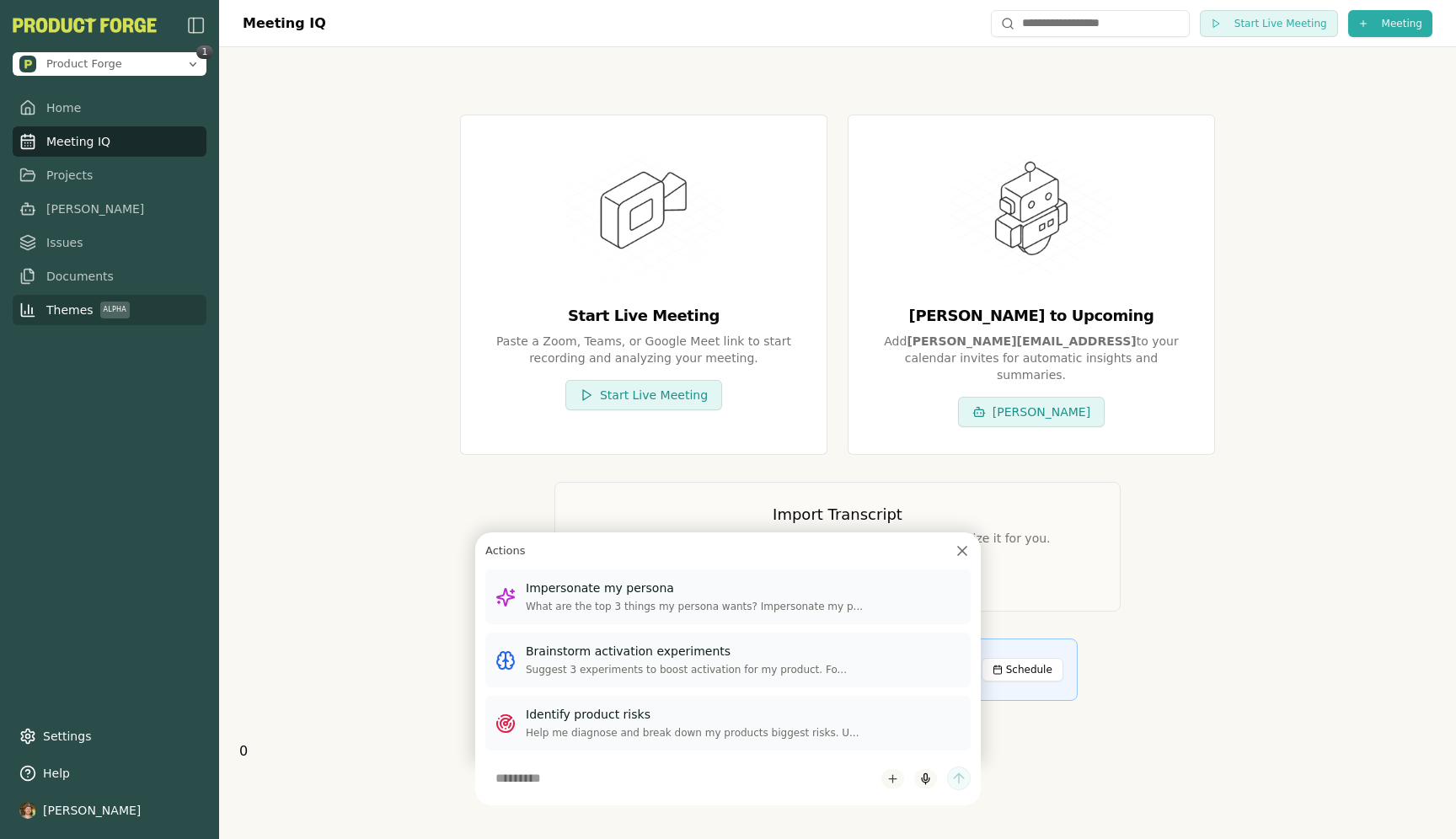
click at [358, 452] on div "Start Live Meeting Paste a Zoom, Teams, or Google Meet link to start recording …" at bounding box center [837, 408] width 1197 height 668
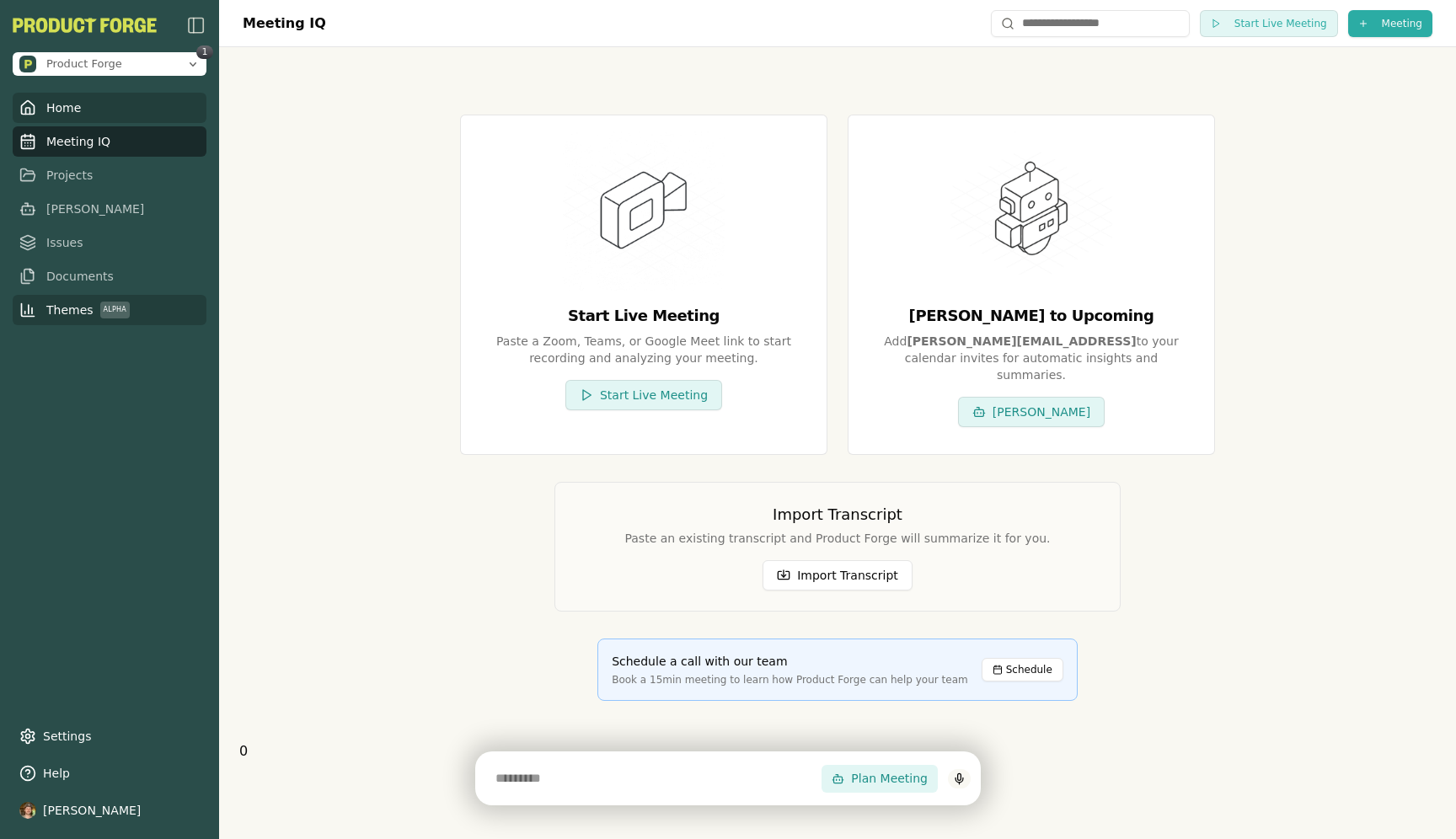
click at [72, 103] on span "Home" at bounding box center [63, 108] width 34 height 17
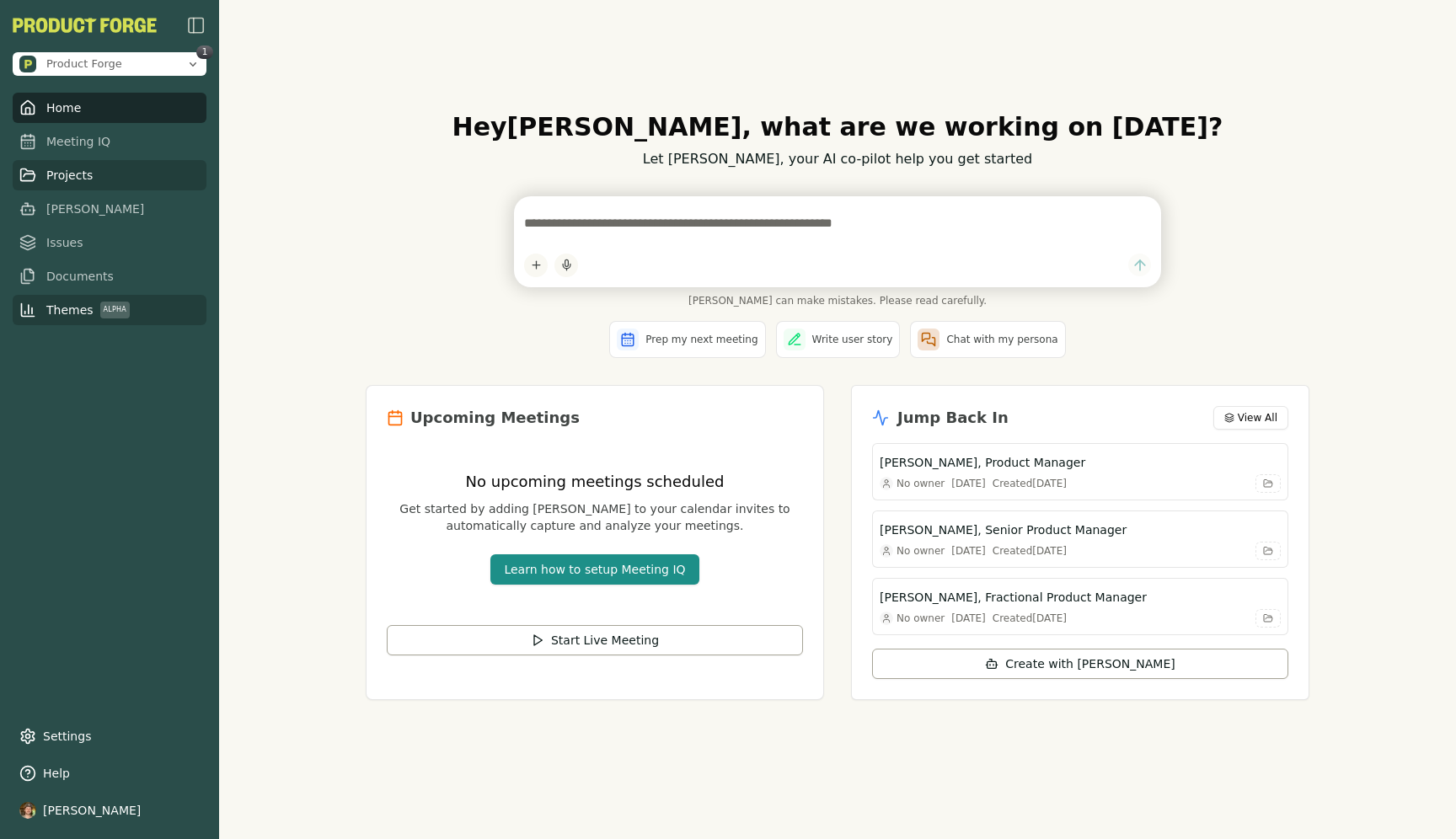
click at [66, 180] on span "Projects" at bounding box center [69, 175] width 46 height 17
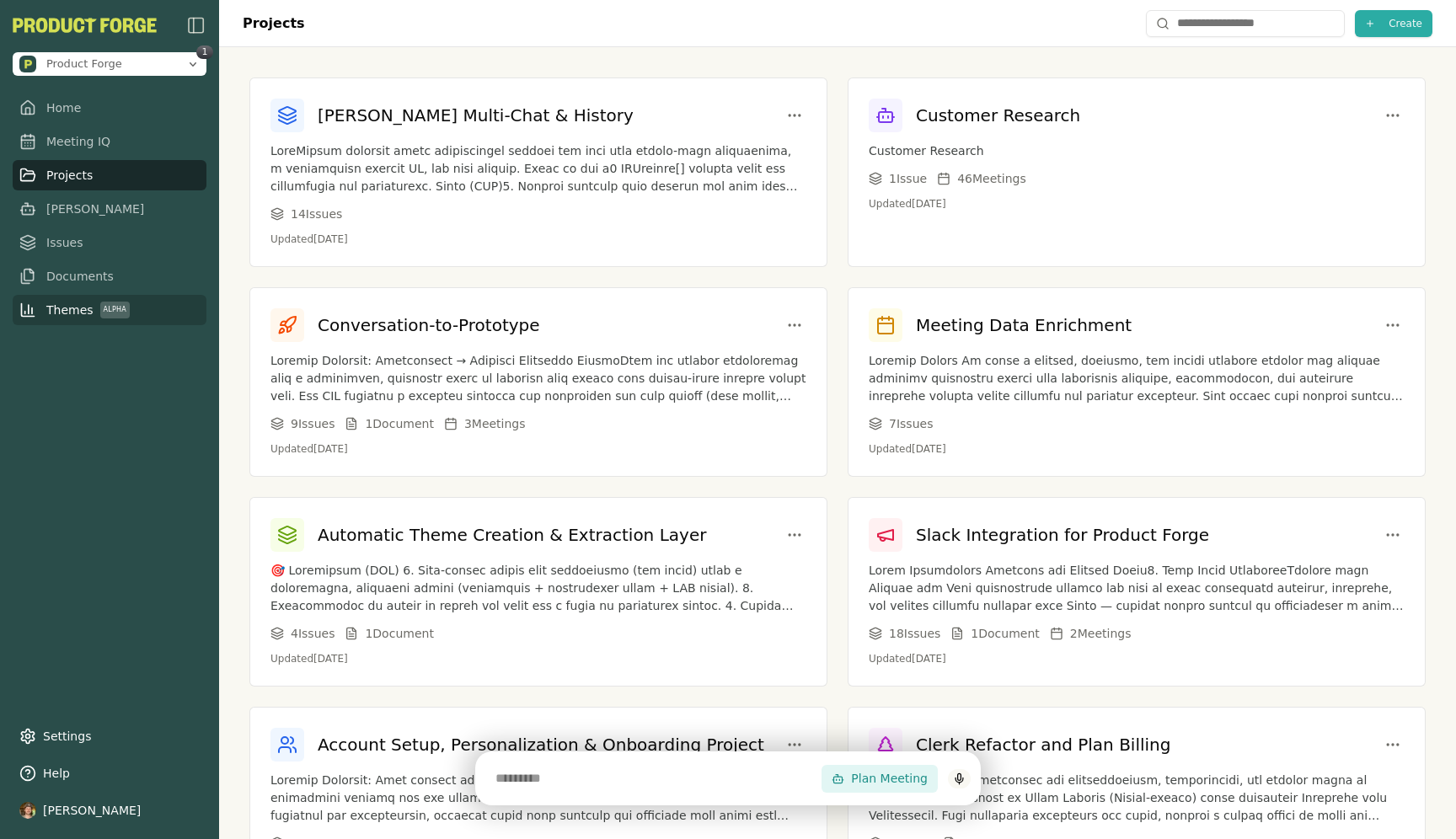
click at [607, 779] on input "text" at bounding box center [653, 778] width 336 height 34
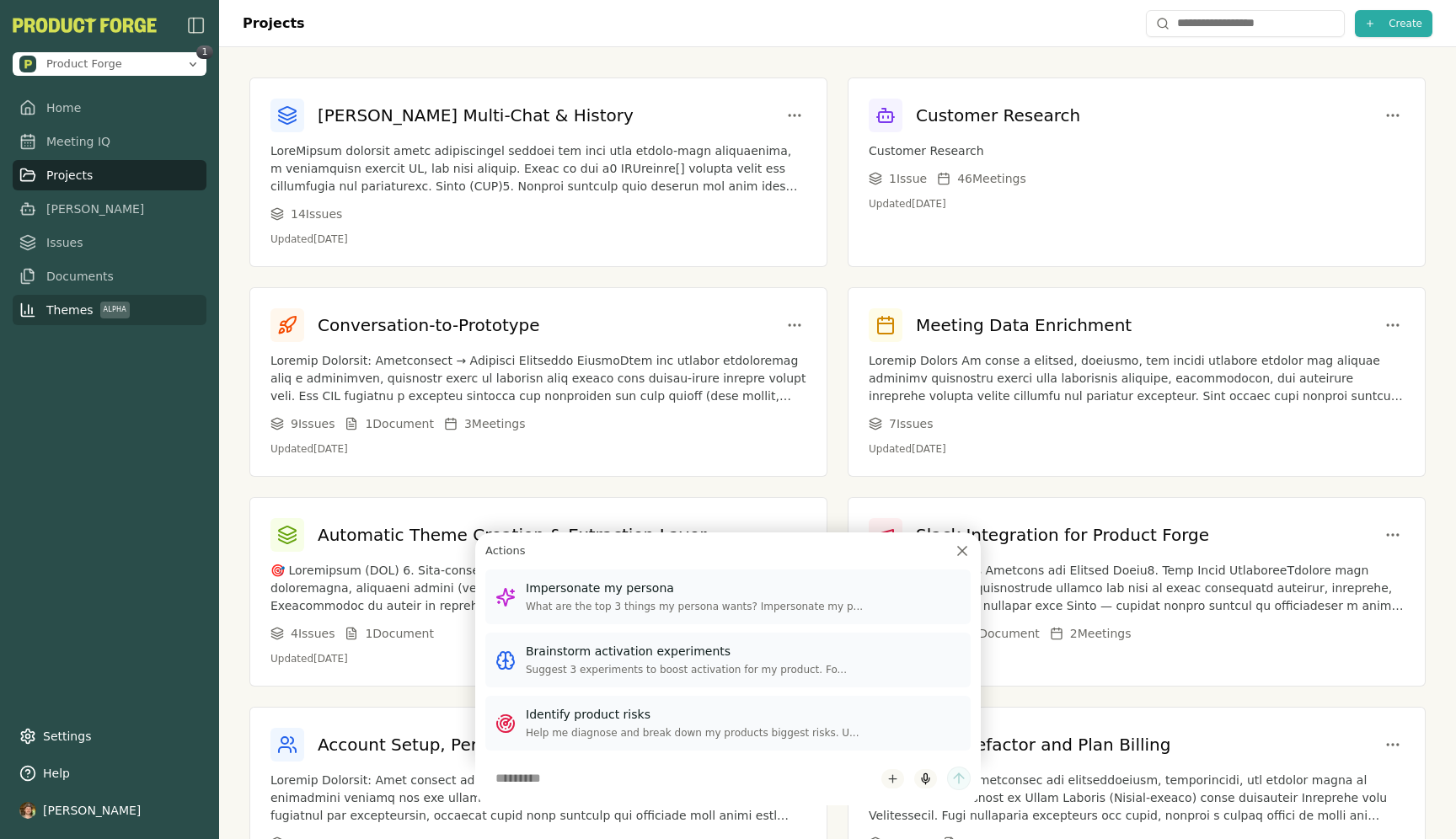
click at [596, 75] on div "Smith Multi-Chat & History 14 Issue s Updated Aug 25, 2025 Customer Research Cu…" at bounding box center [838, 808] width 1238 height 1523
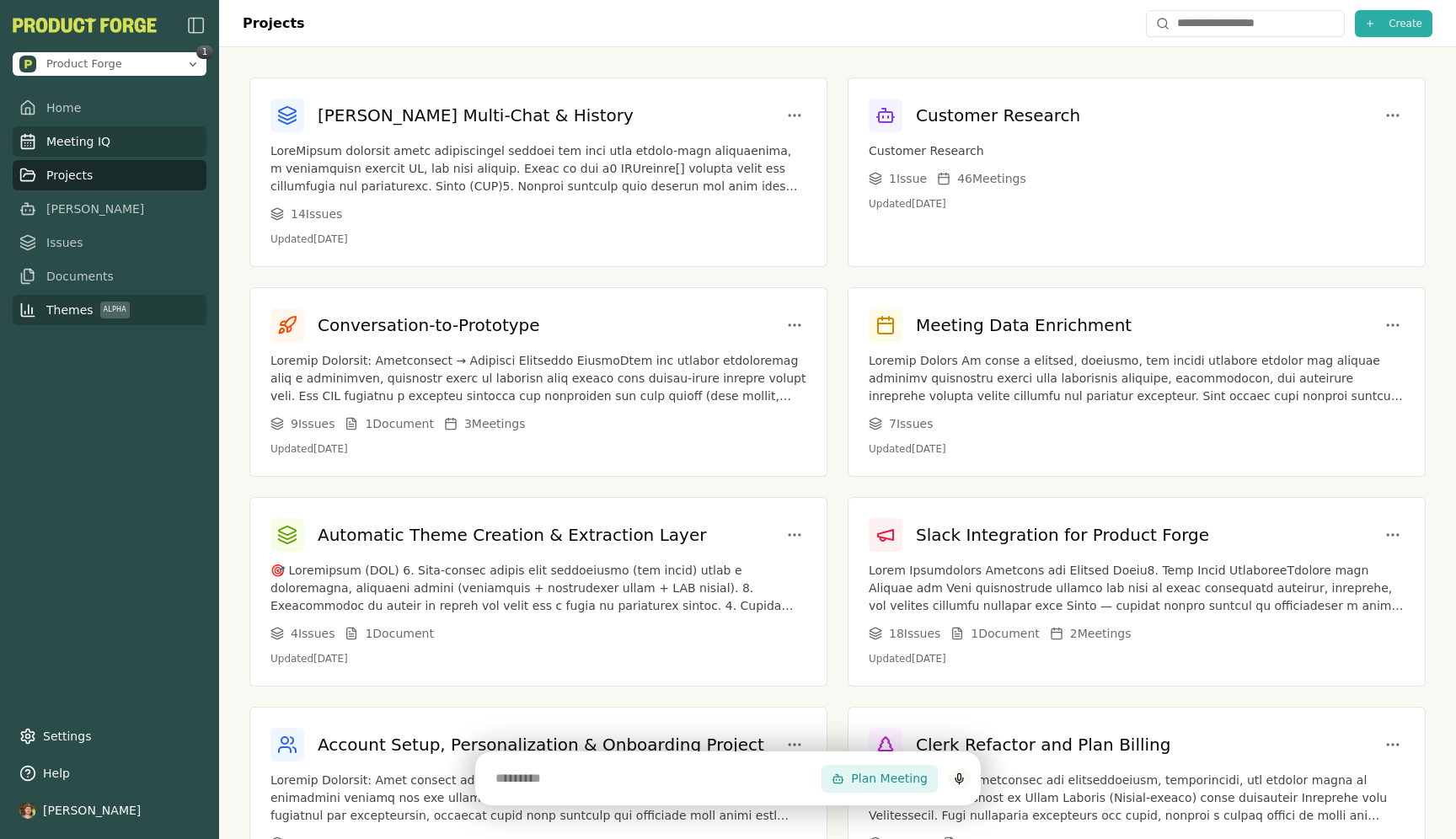
click at [101, 136] on span "Meeting IQ" at bounding box center [78, 141] width 64 height 17
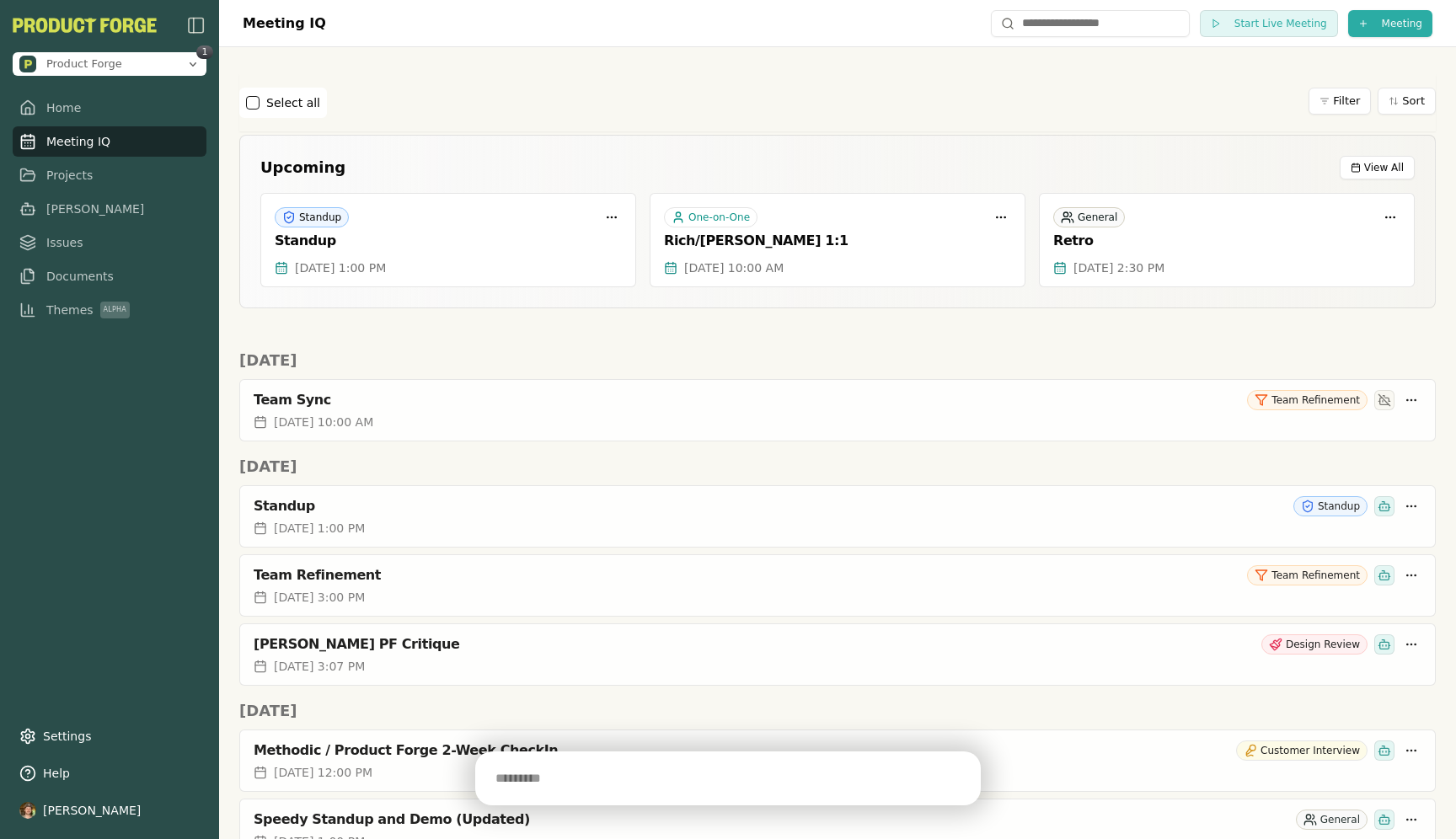
click at [517, 781] on input "text" at bounding box center [653, 778] width 336 height 34
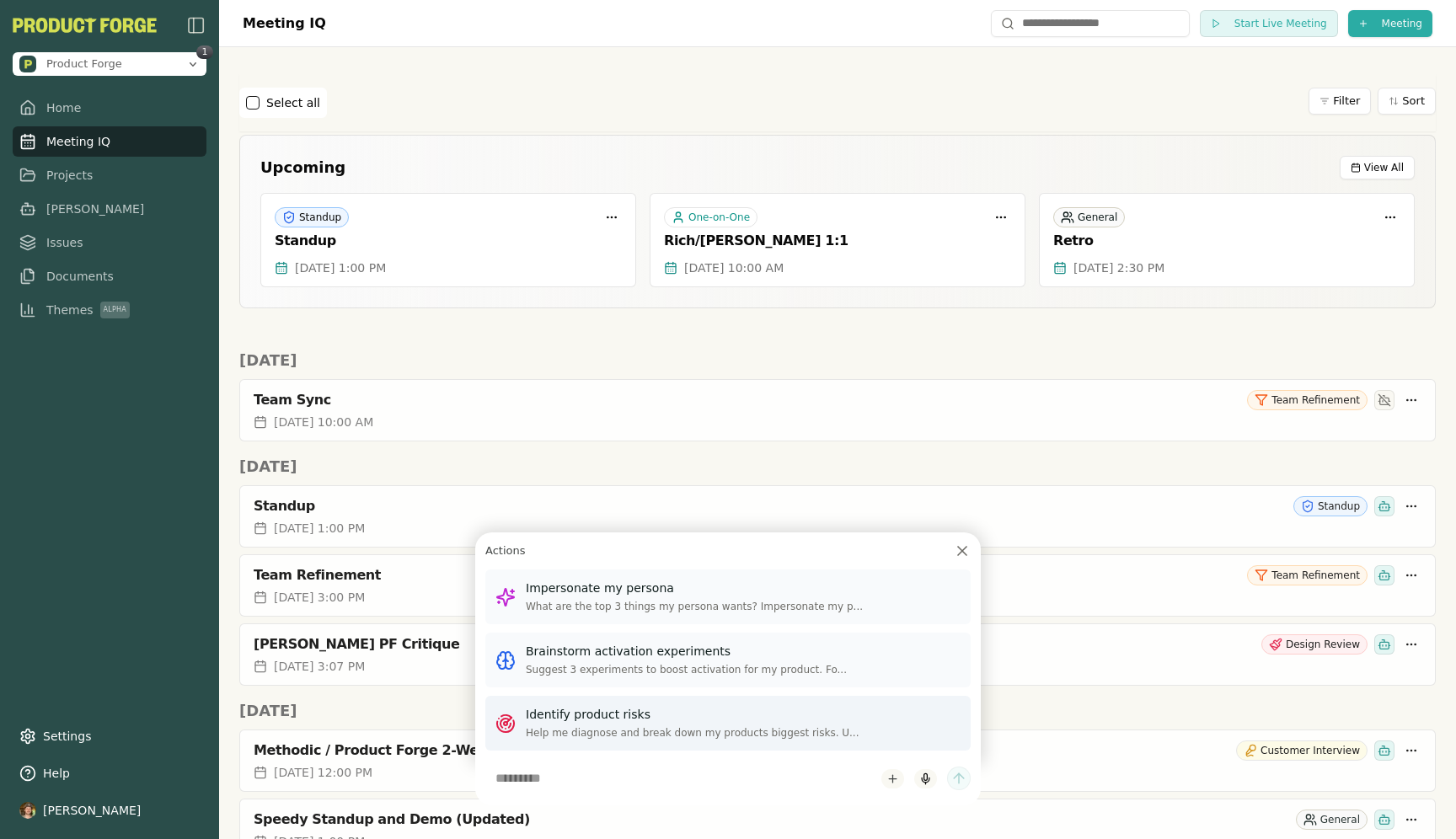
click at [594, 719] on p "Identify product risks" at bounding box center [743, 716] width 435 height 18
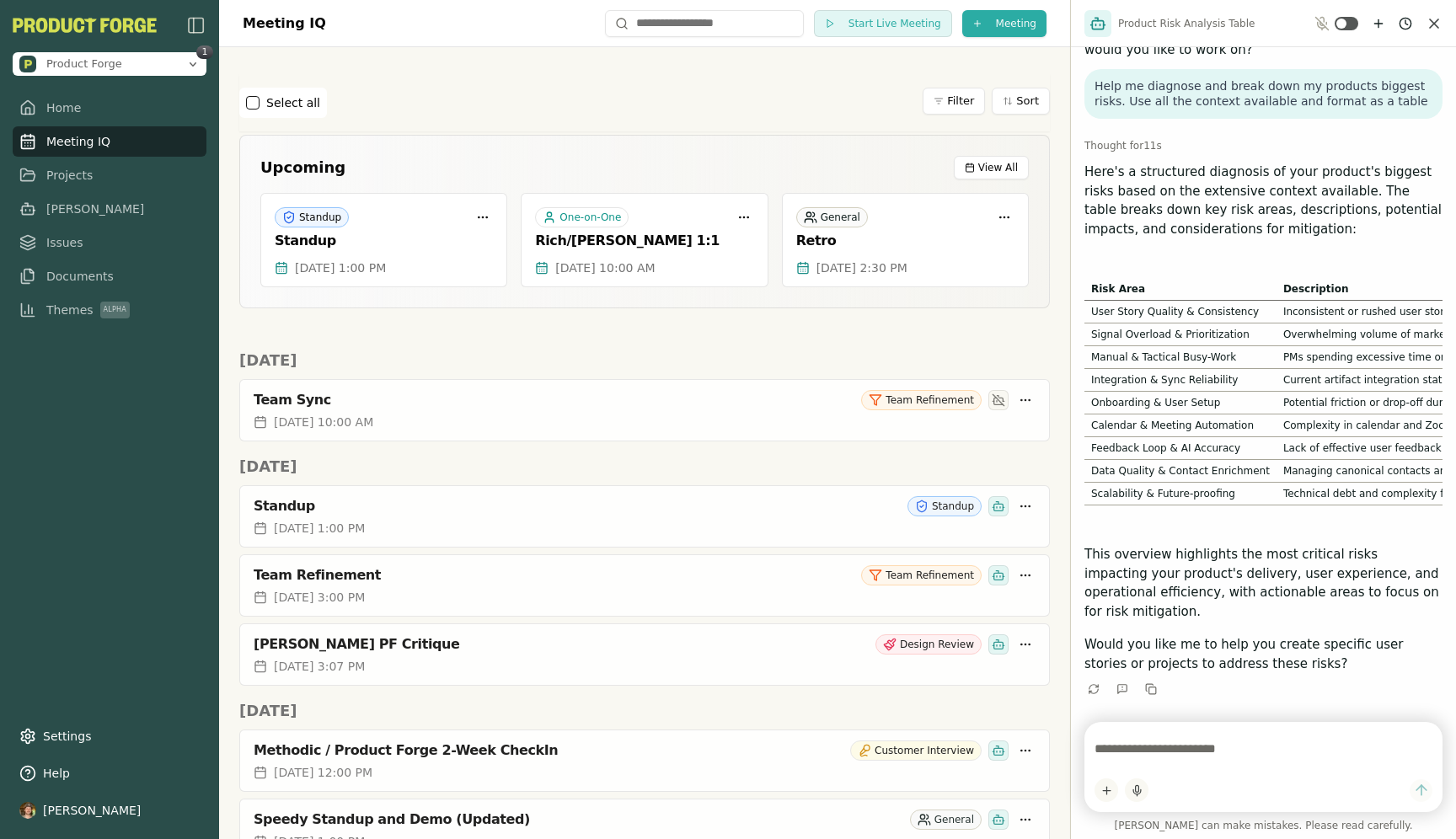
scroll to position [74, 0]
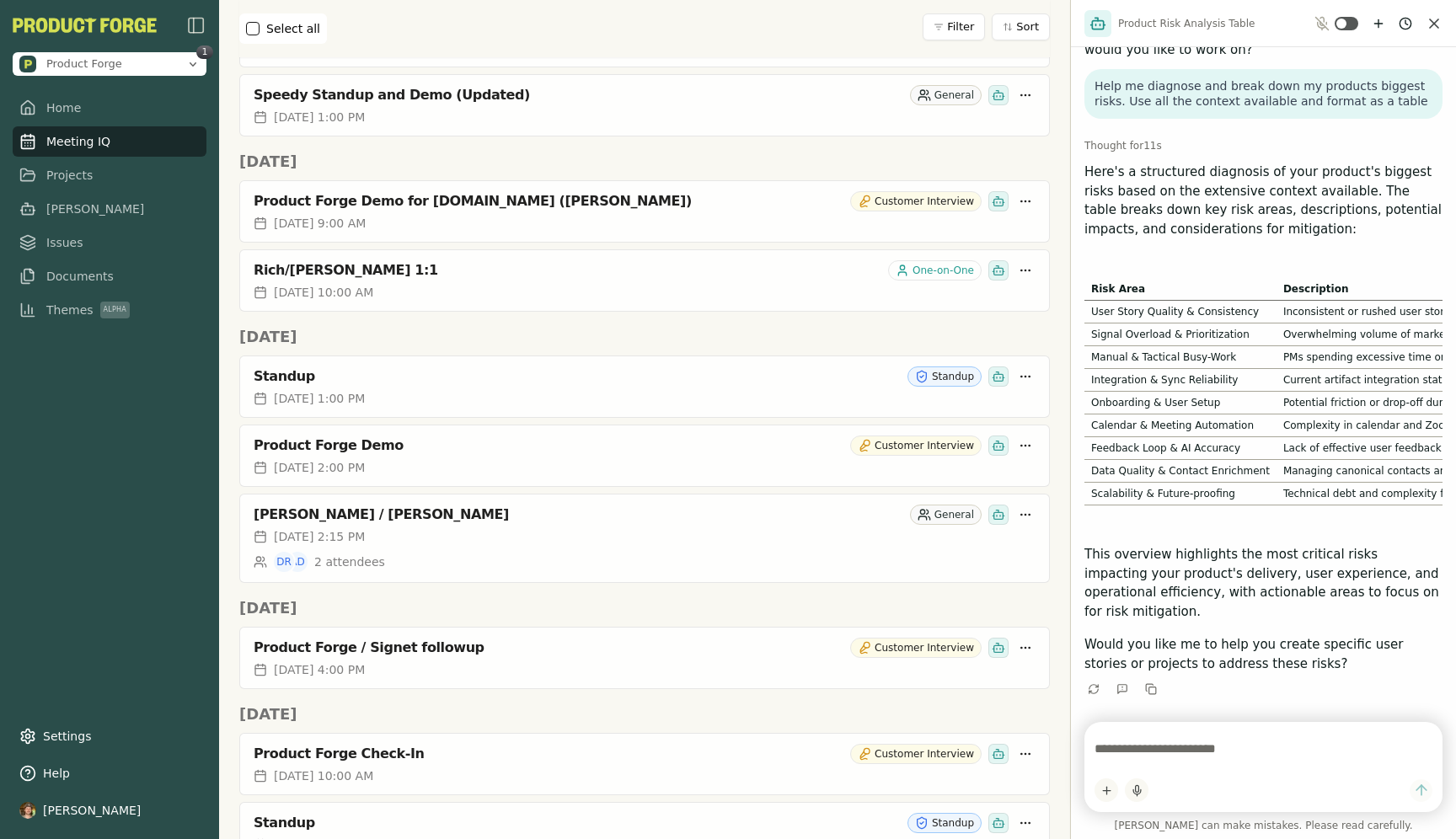
scroll to position [0, 0]
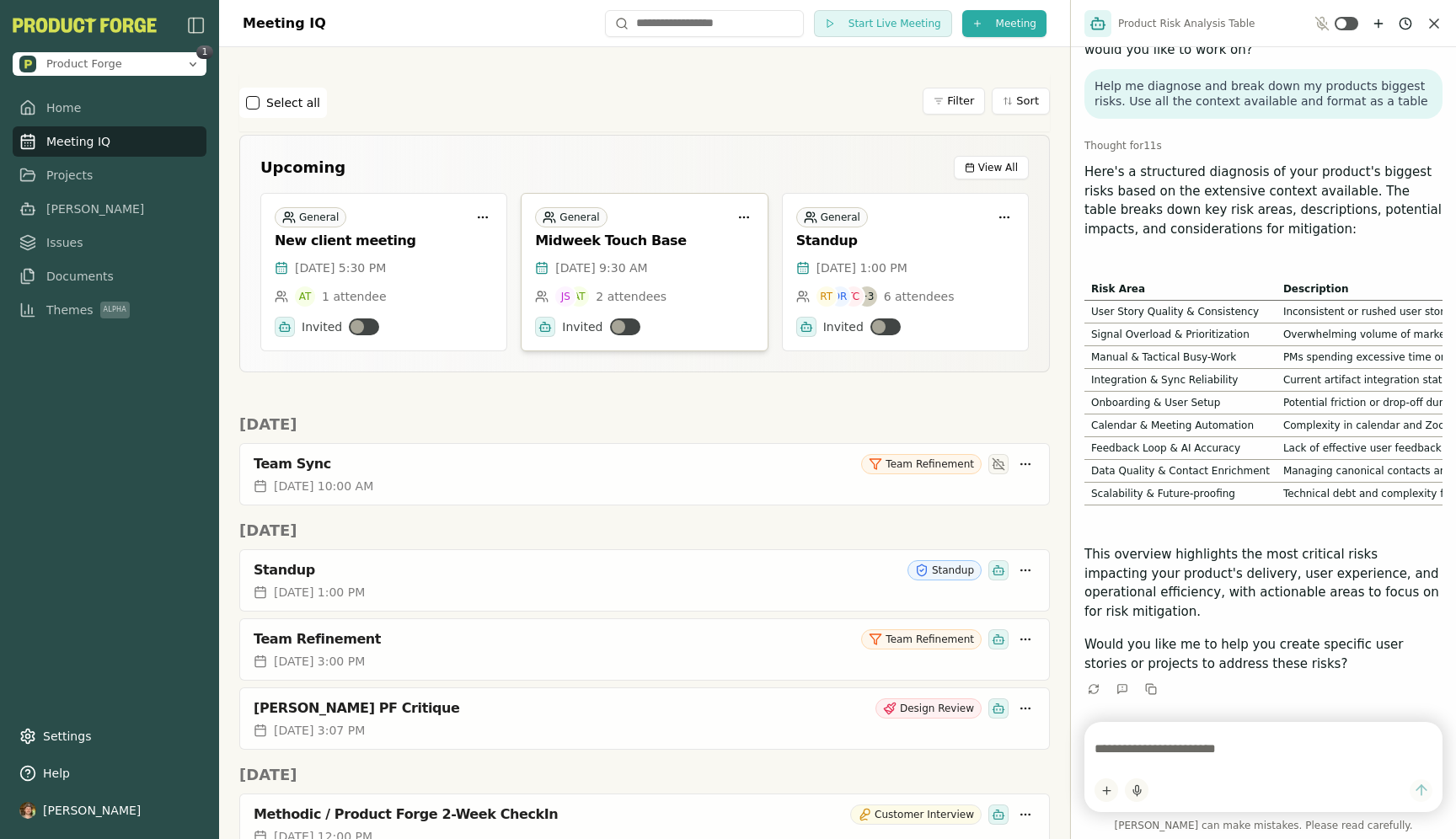
click at [673, 238] on div "Midweek Touch Base" at bounding box center [644, 241] width 218 height 17
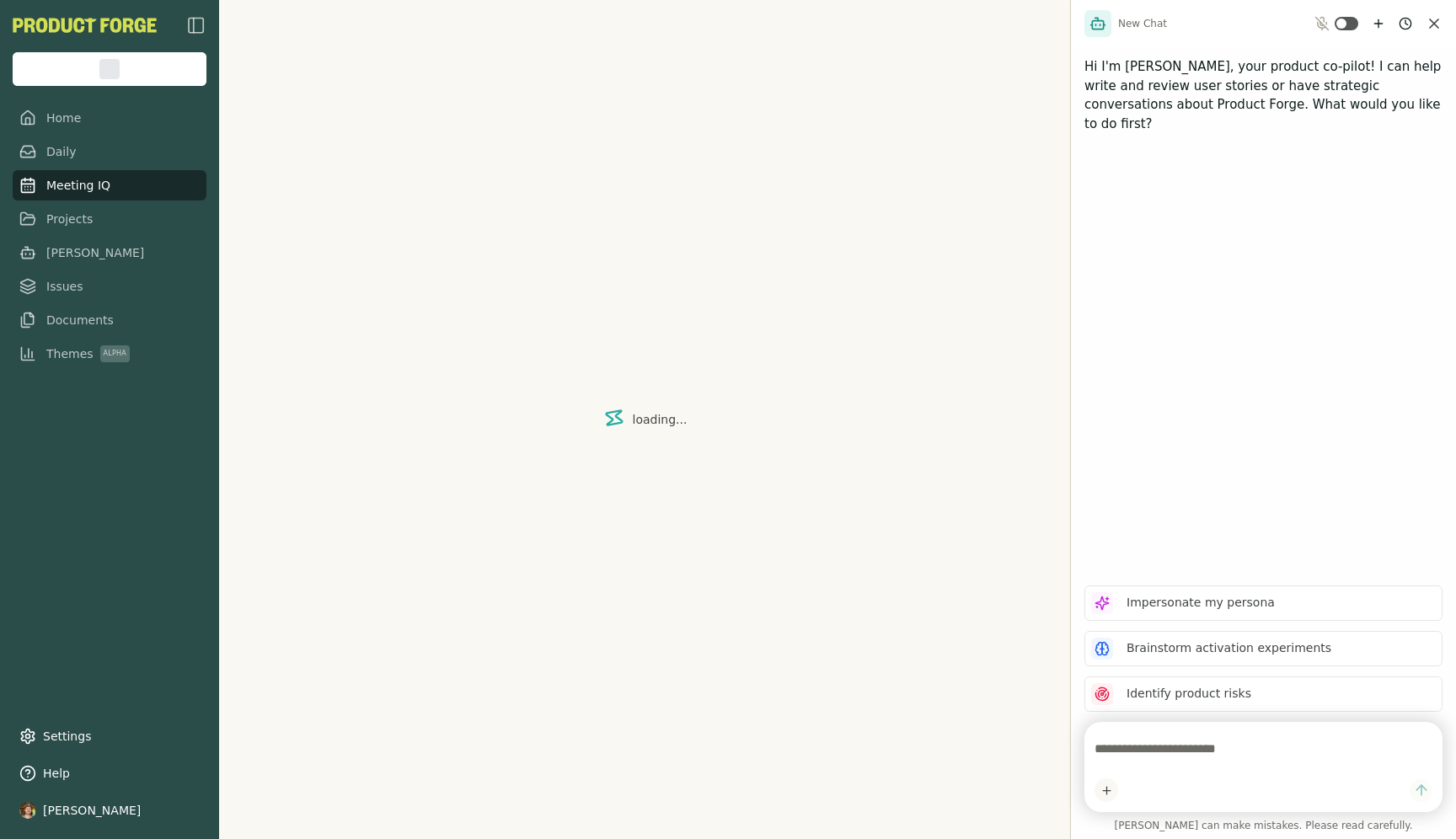
click at [190, 21] on img "button" at bounding box center [197, 25] width 20 height 20
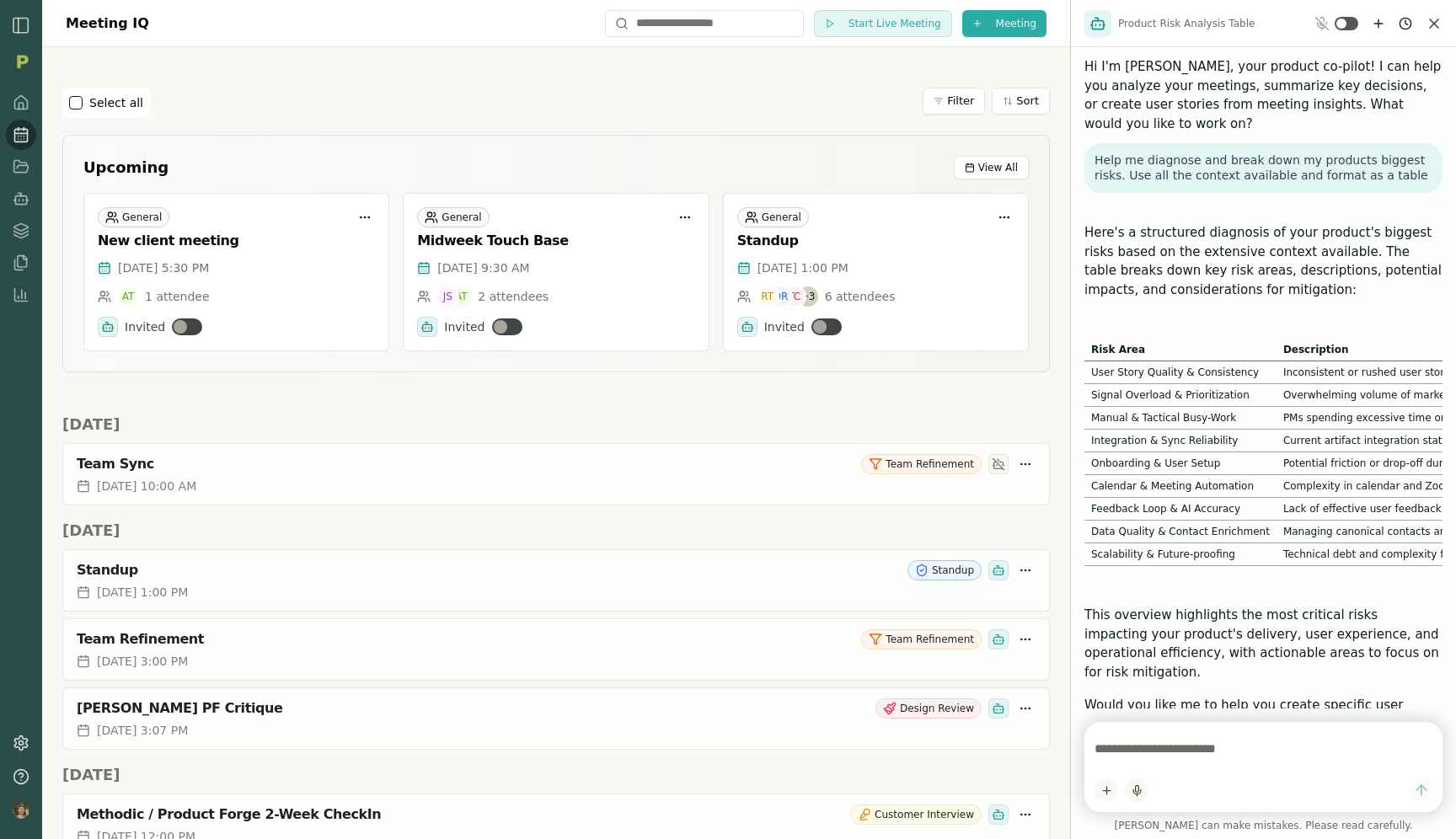
scroll to position [61, 0]
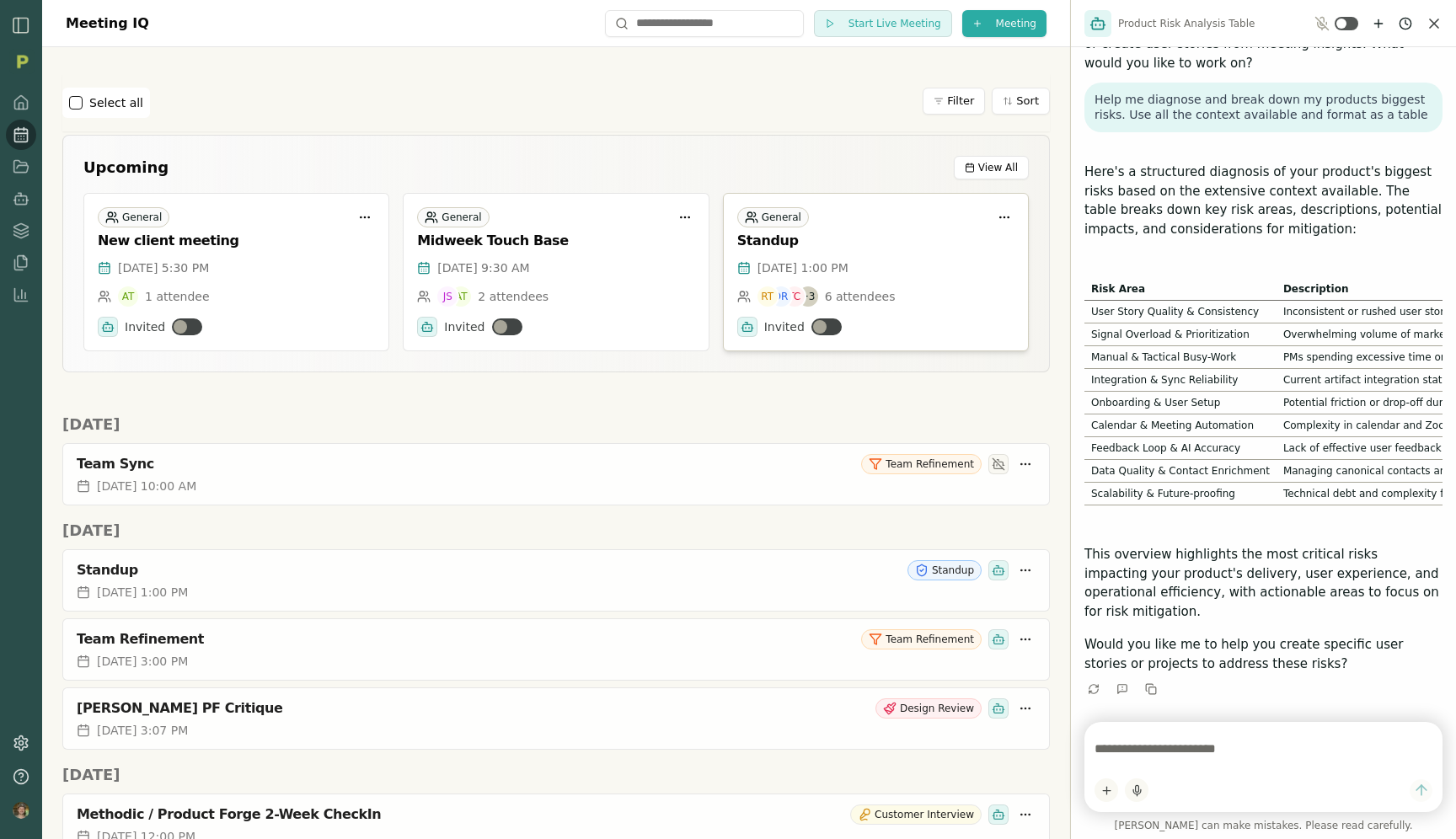
click at [784, 247] on div "Standup" at bounding box center [876, 241] width 277 height 17
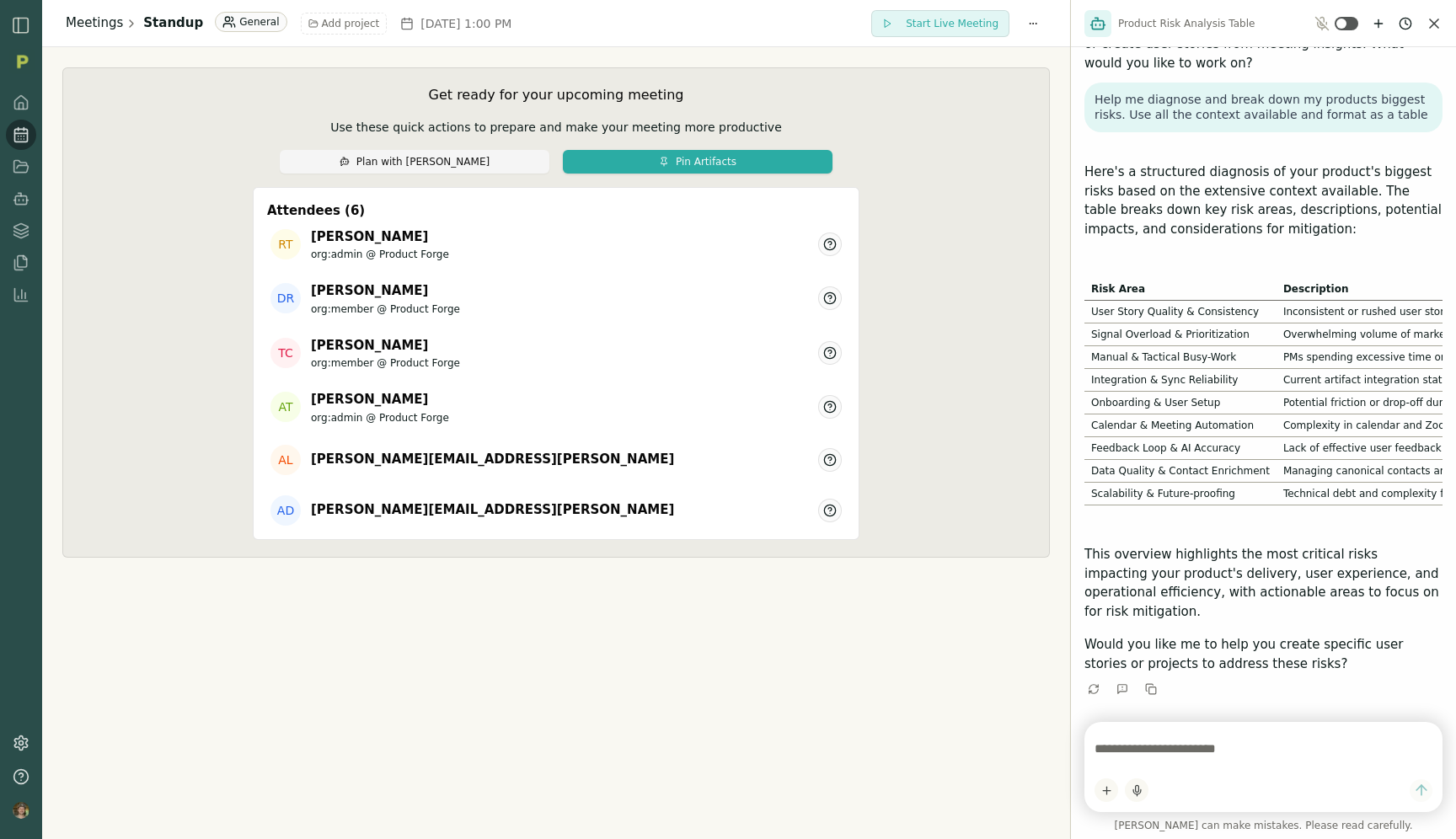
click at [99, 27] on link "Meetings" at bounding box center [94, 23] width 57 height 19
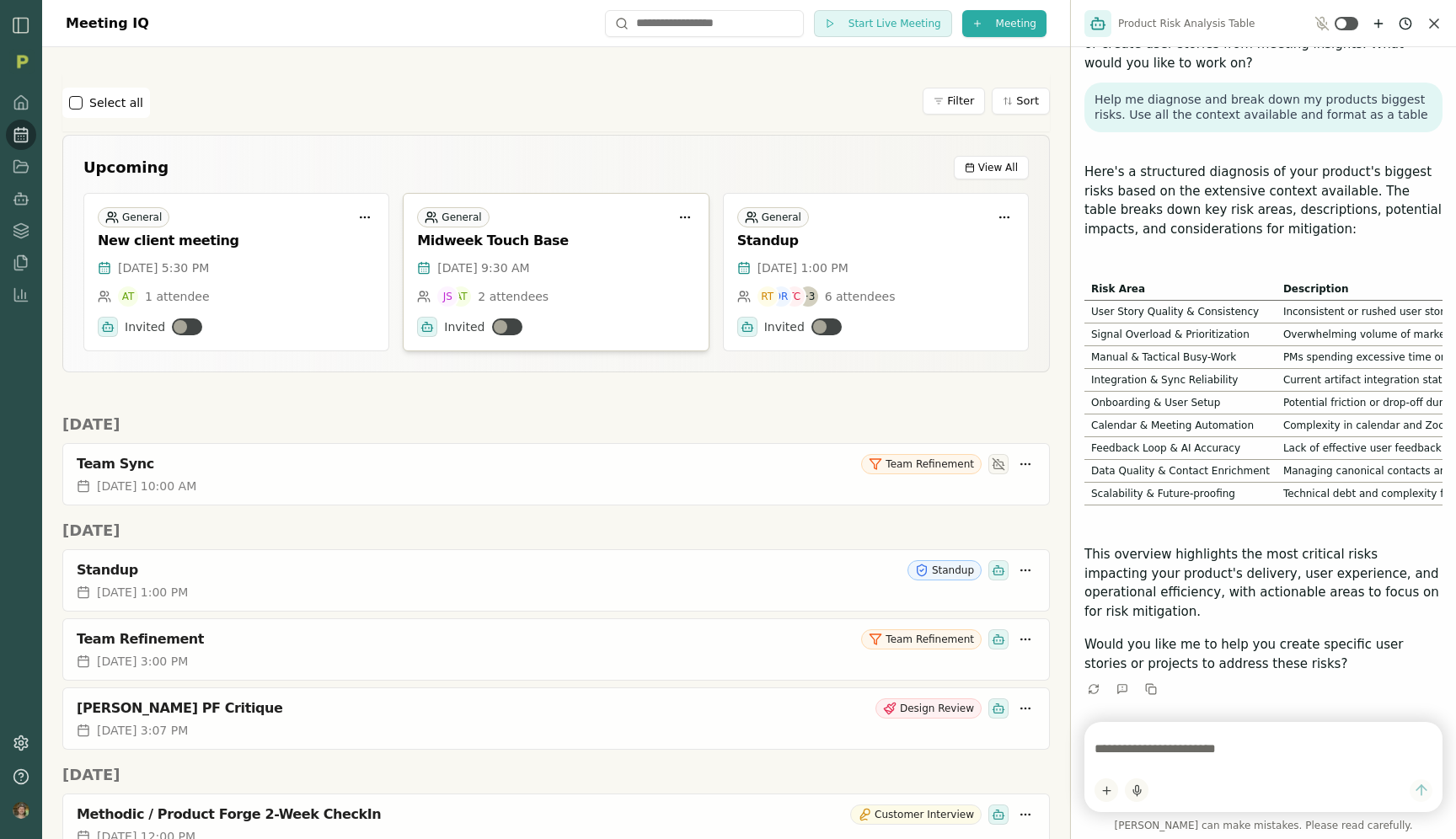
click at [471, 271] on span "[DATE] 9:30 AM" at bounding box center [483, 268] width 92 height 17
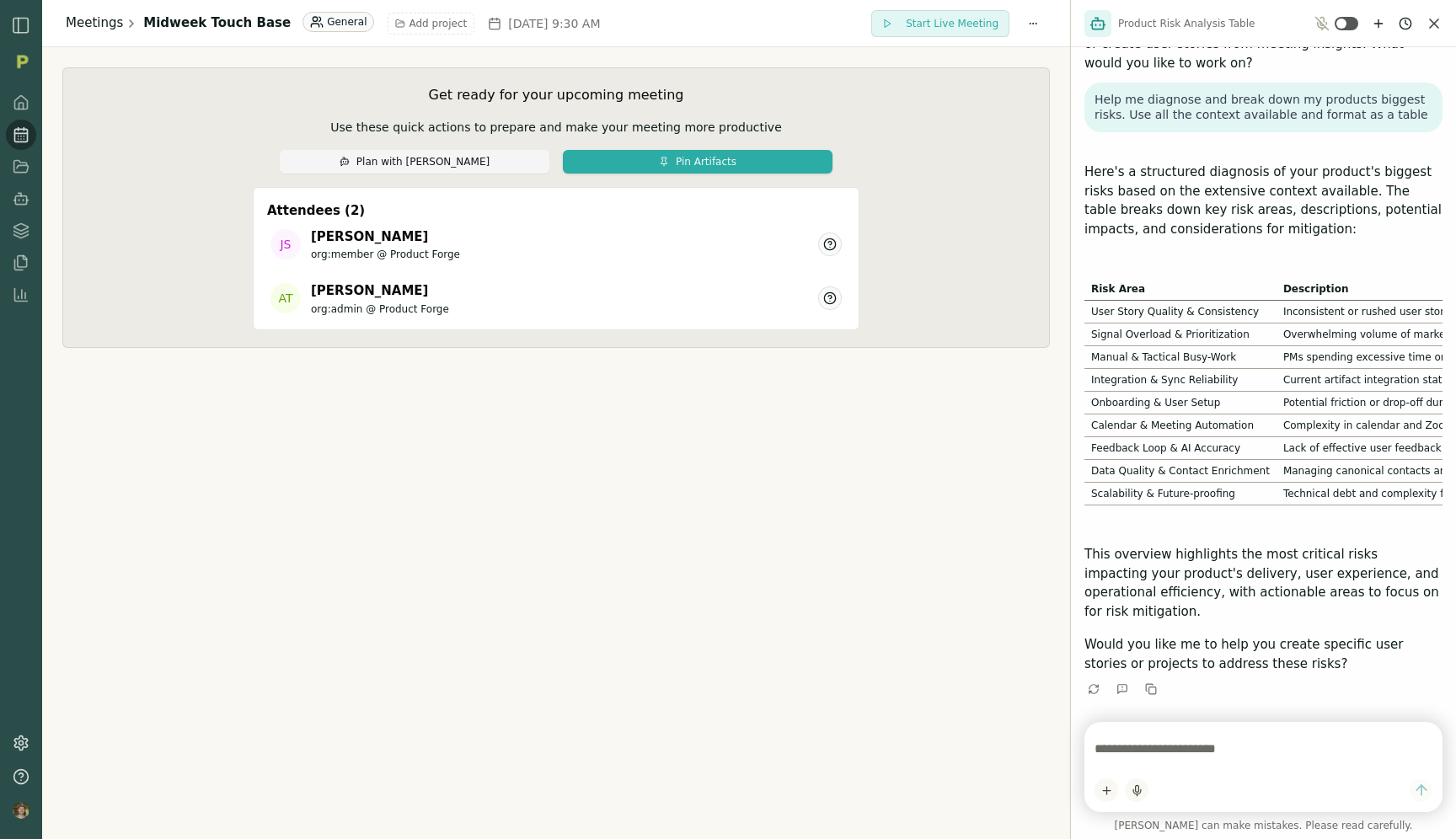
click at [93, 24] on link "Meetings" at bounding box center [94, 23] width 57 height 19
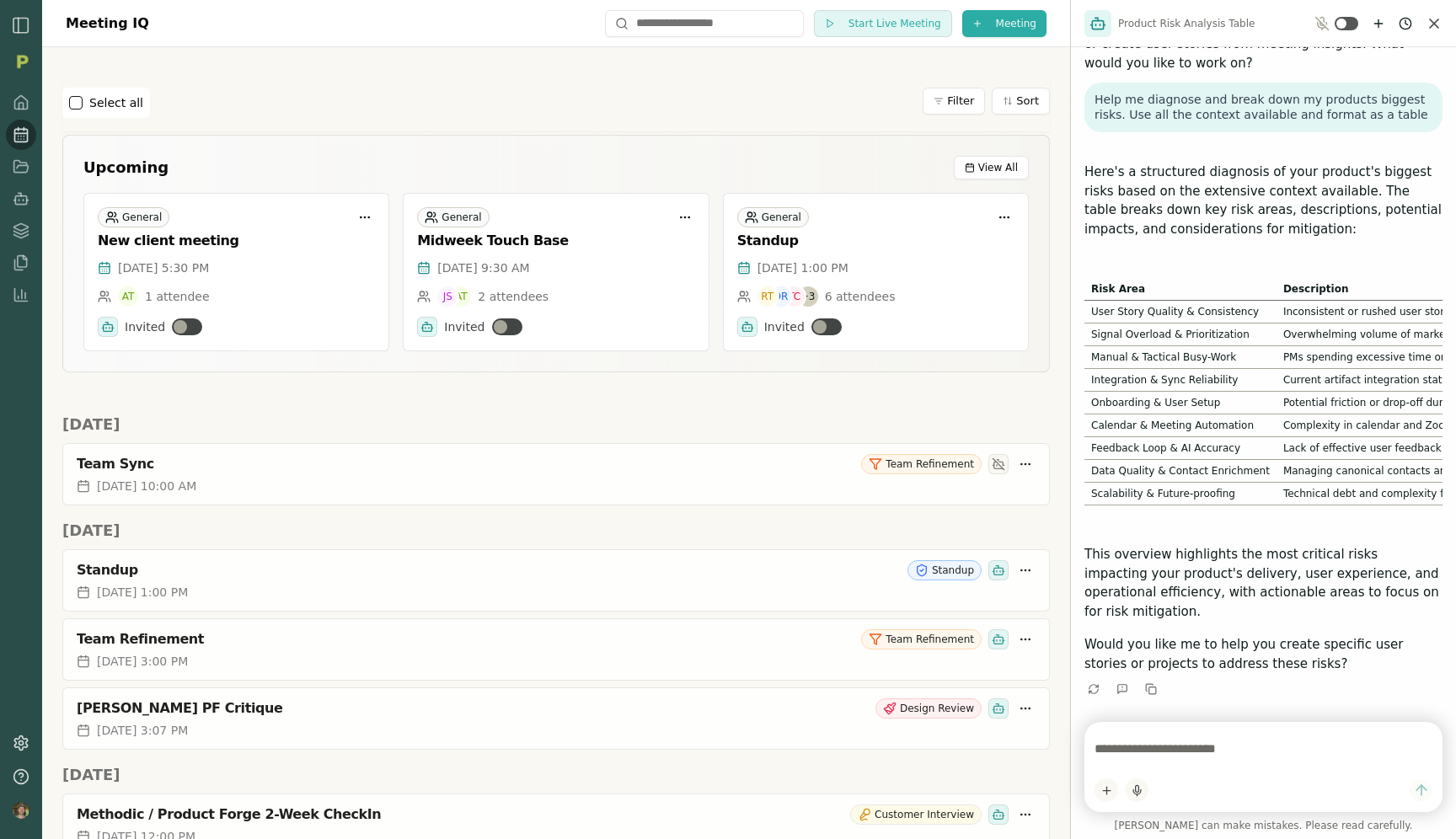
click at [1438, 31] on icon "Close chat" at bounding box center [1434, 24] width 17 height 17
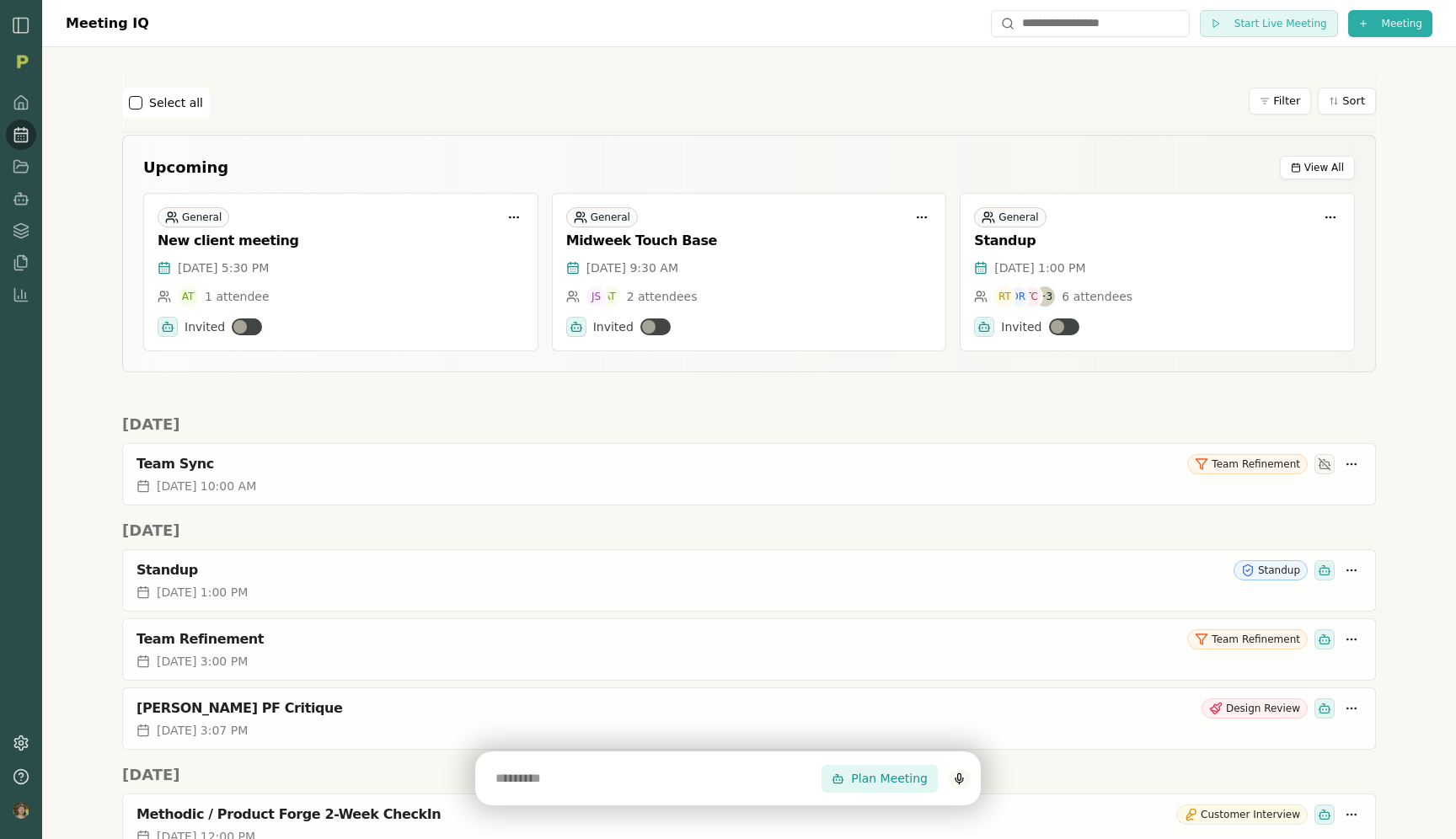
click at [959, 780] on icon at bounding box center [959, 779] width 13 height 13
click at [742, 777] on input "text" at bounding box center [653, 778] width 336 height 34
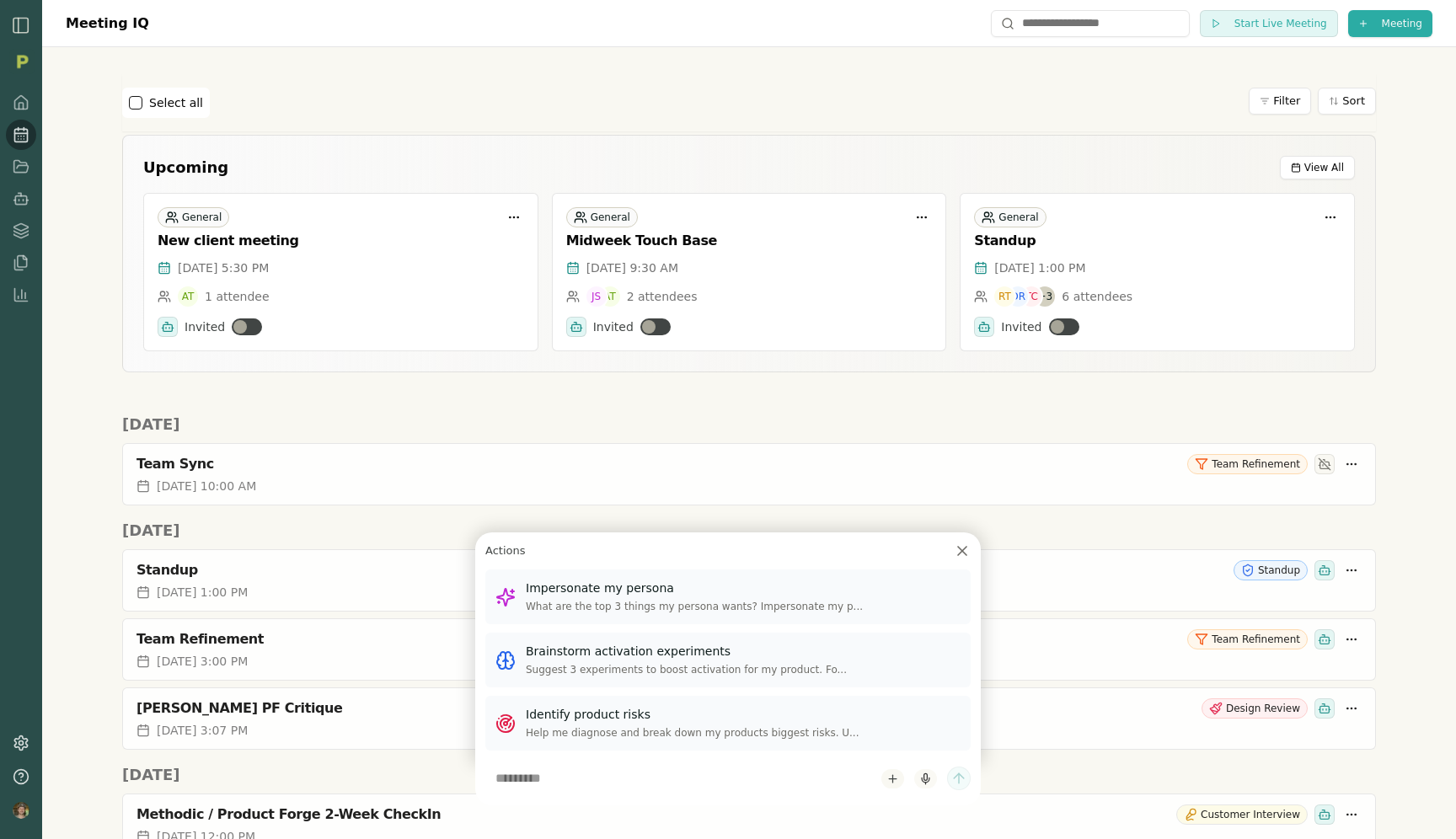
click at [922, 775] on icon "button" at bounding box center [926, 779] width 13 height 13
click at [893, 780] on icon "button" at bounding box center [893, 779] width 0 height 7
click at [964, 551] on icon at bounding box center [962, 551] width 17 height 17
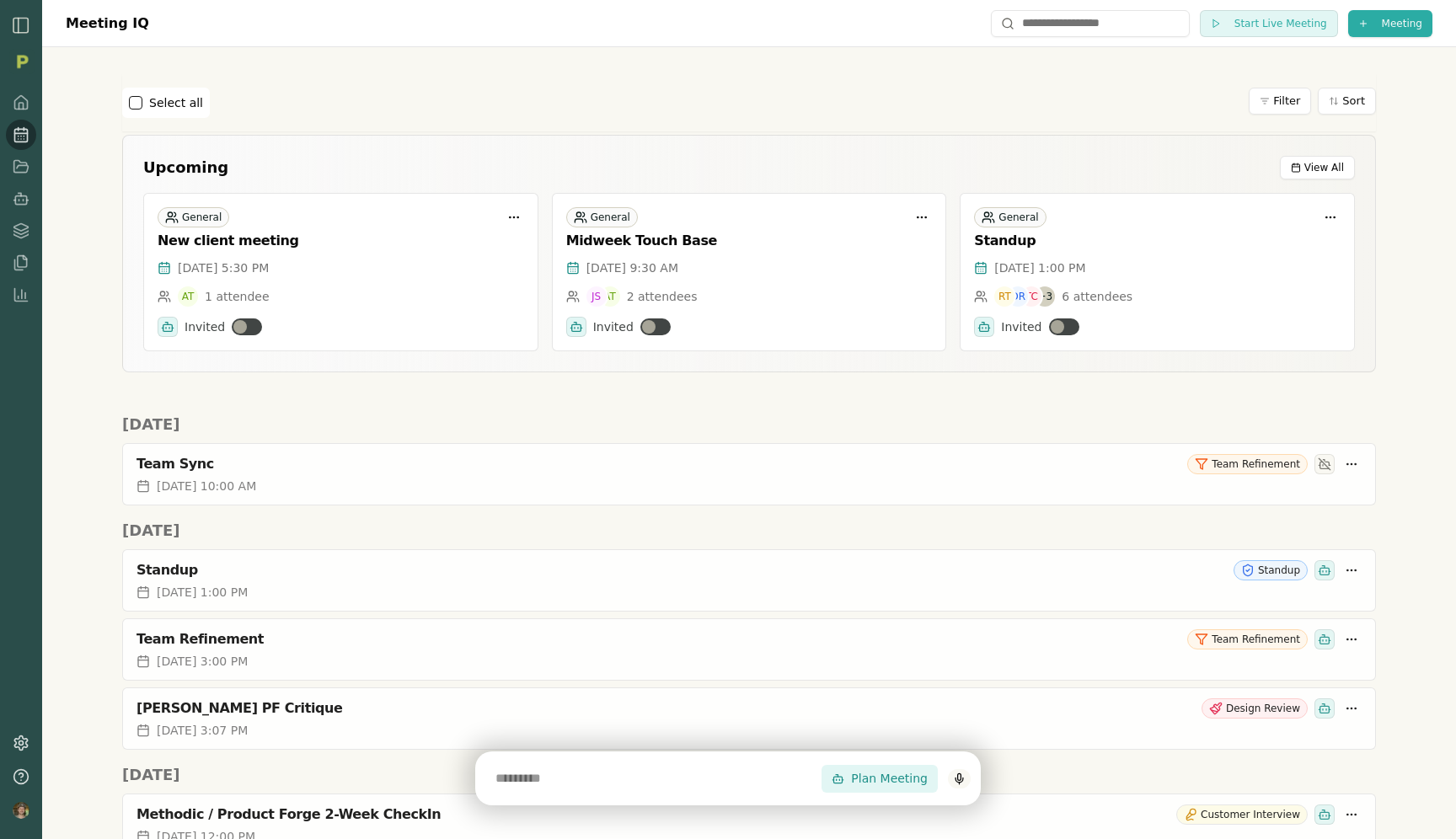
click at [959, 775] on icon at bounding box center [959, 779] width 13 height 13
